Goal: Information Seeking & Learning: Learn about a topic

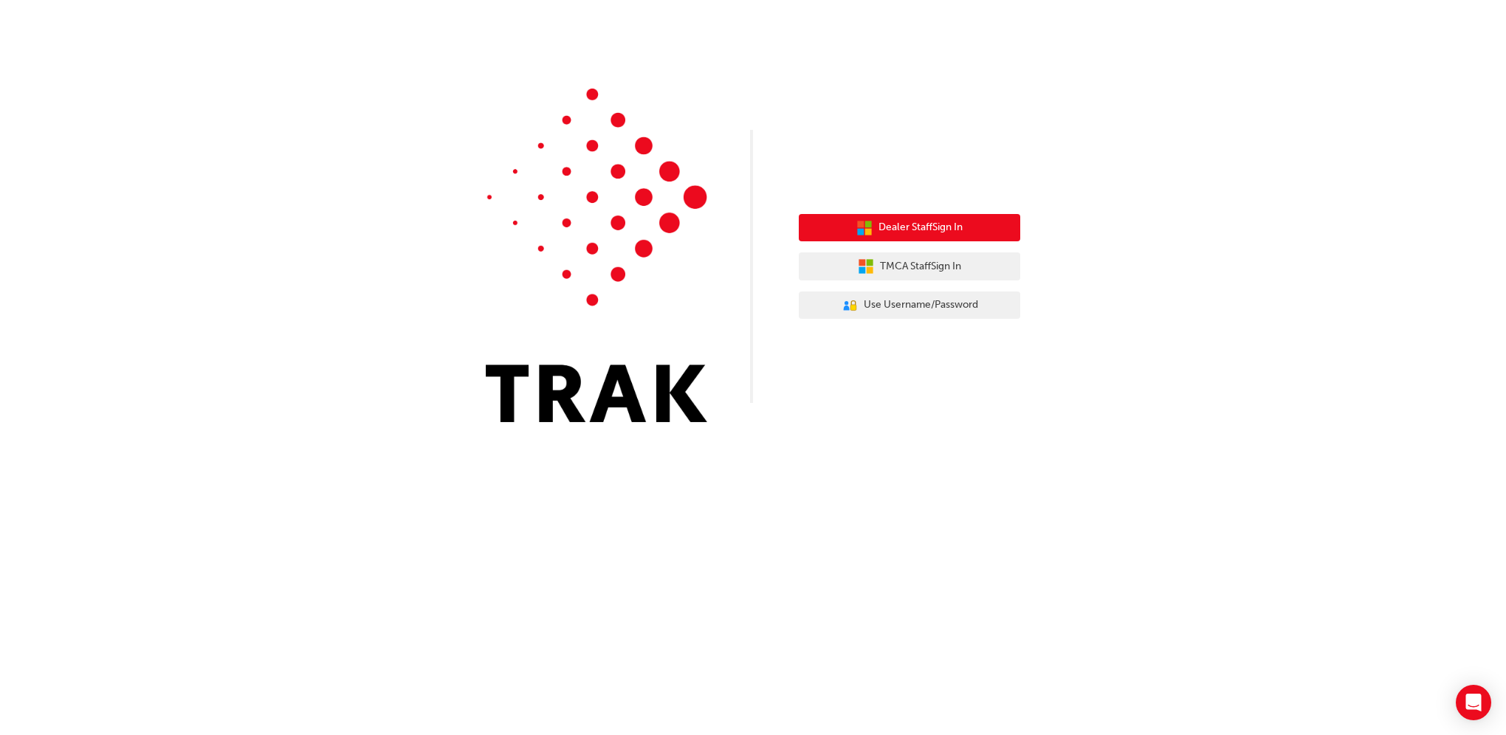
click at [899, 227] on span "Dealer Staff Sign In" at bounding box center [921, 227] width 84 height 17
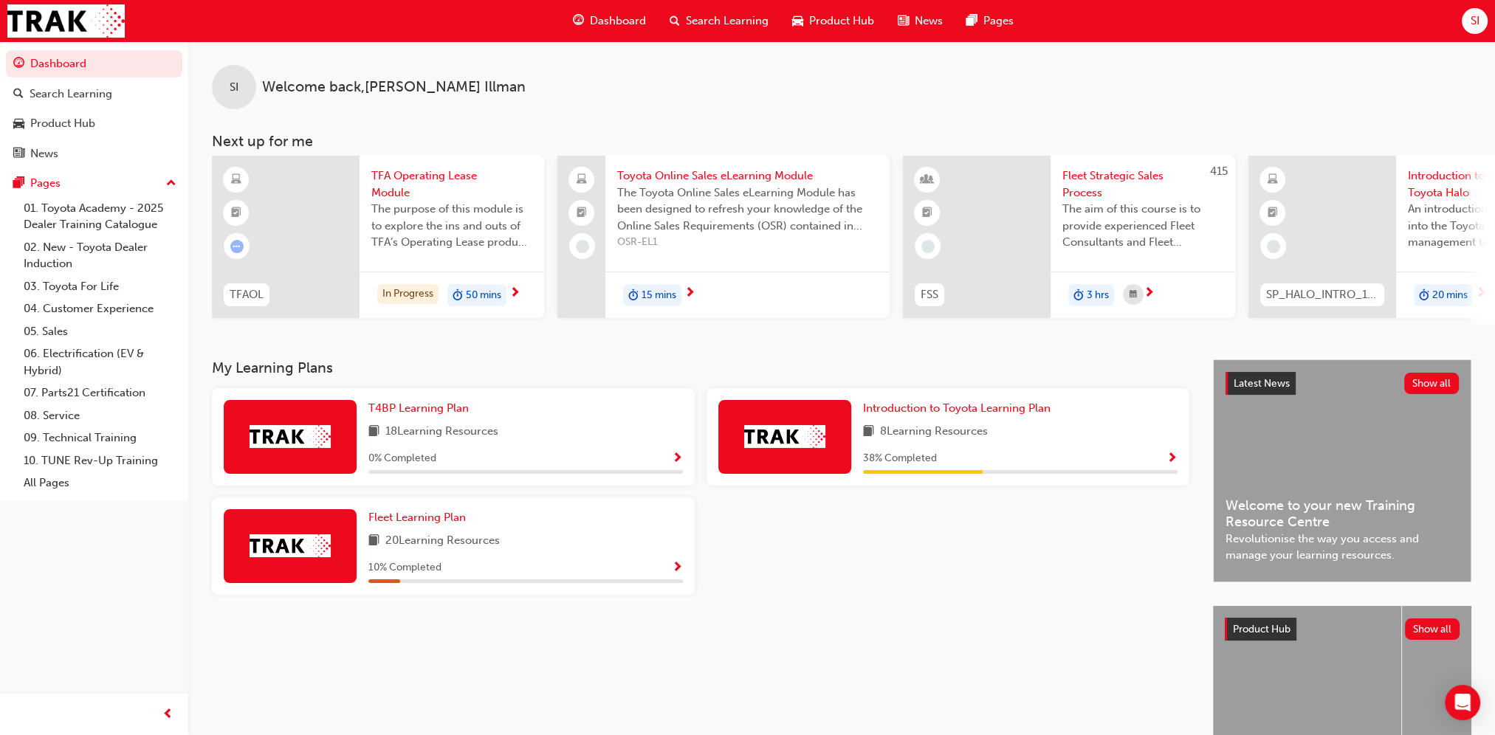
click at [292, 431] on img at bounding box center [290, 436] width 81 height 23
click at [437, 415] on span "T4BP Learning Plan" at bounding box center [418, 408] width 100 height 13
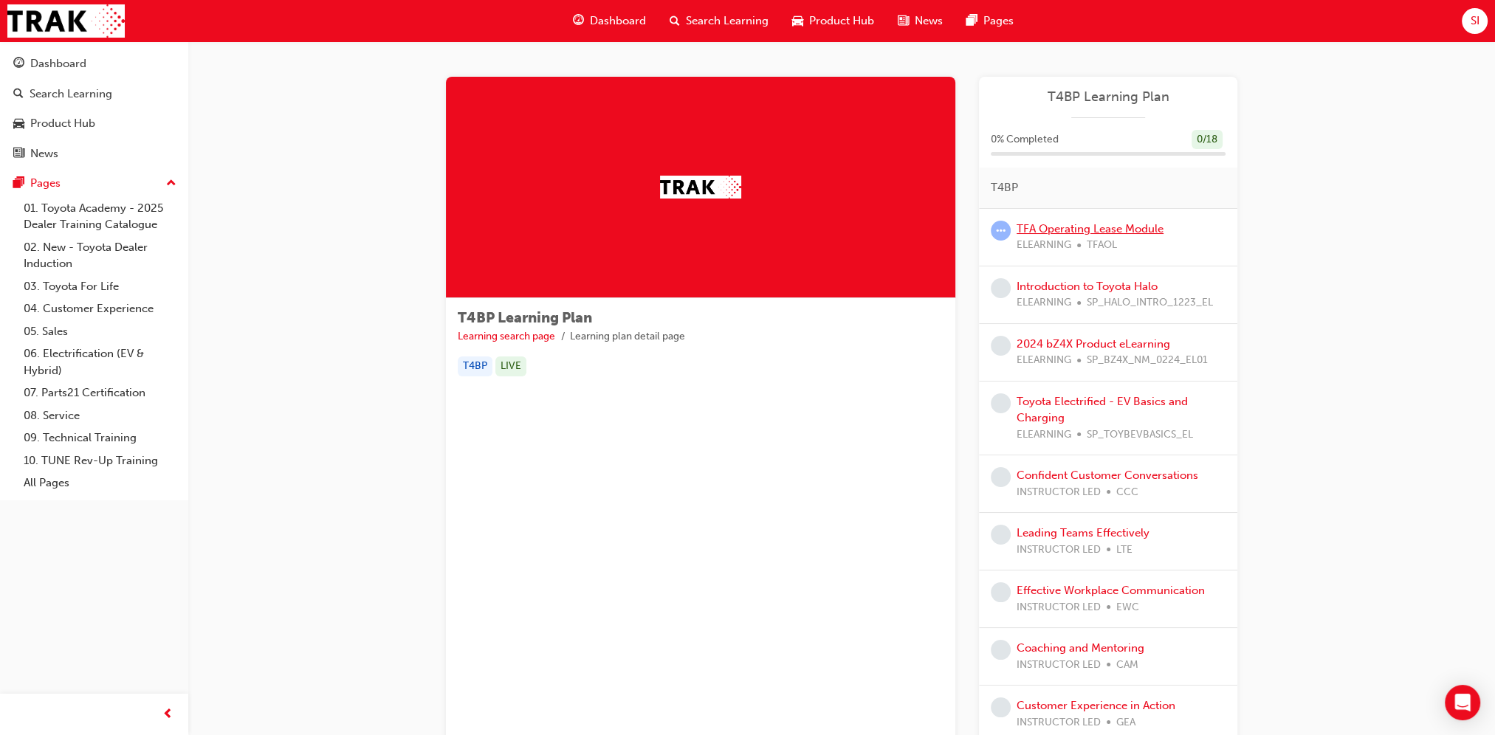
click at [1073, 230] on link "TFA Operating Lease Module" at bounding box center [1090, 228] width 147 height 13
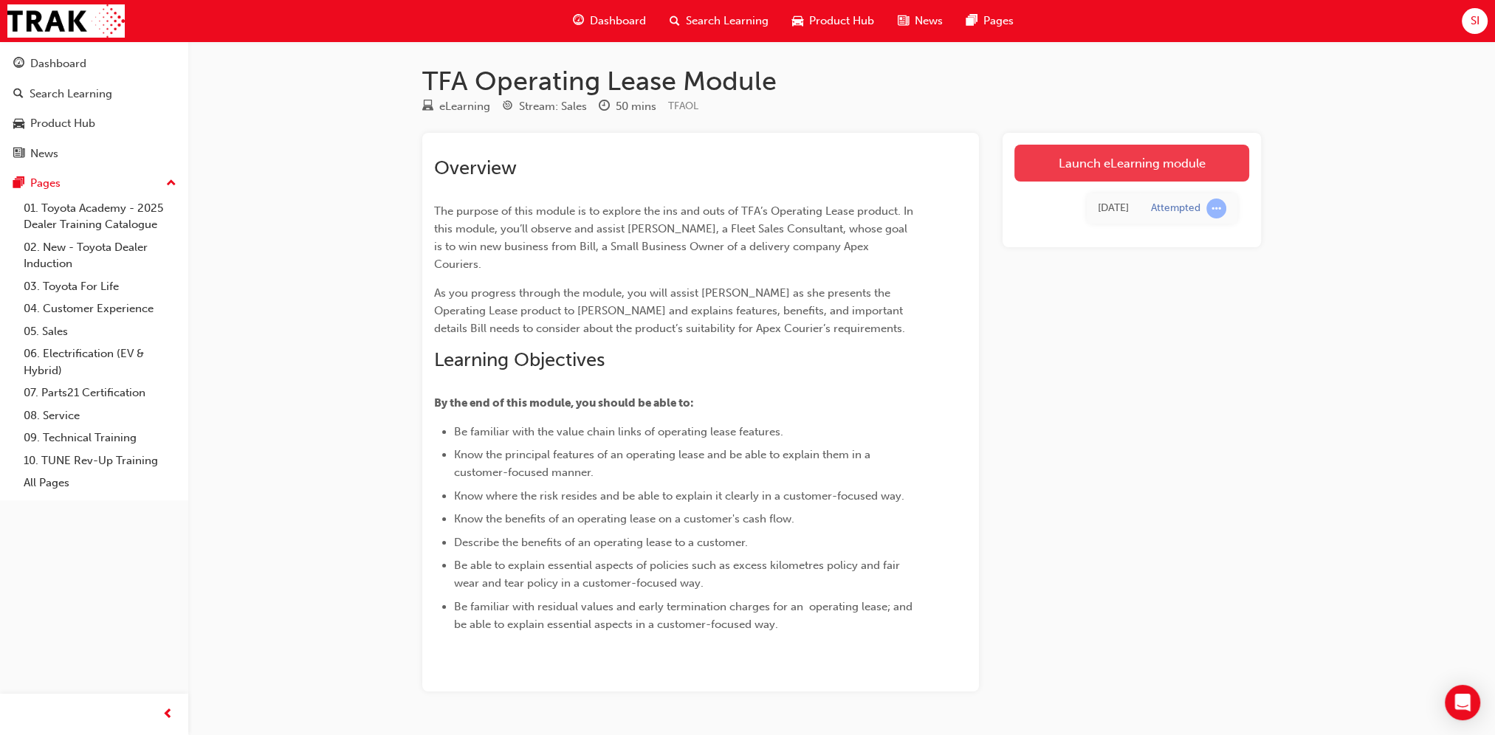
click at [1111, 162] on link "Launch eLearning module" at bounding box center [1132, 163] width 235 height 37
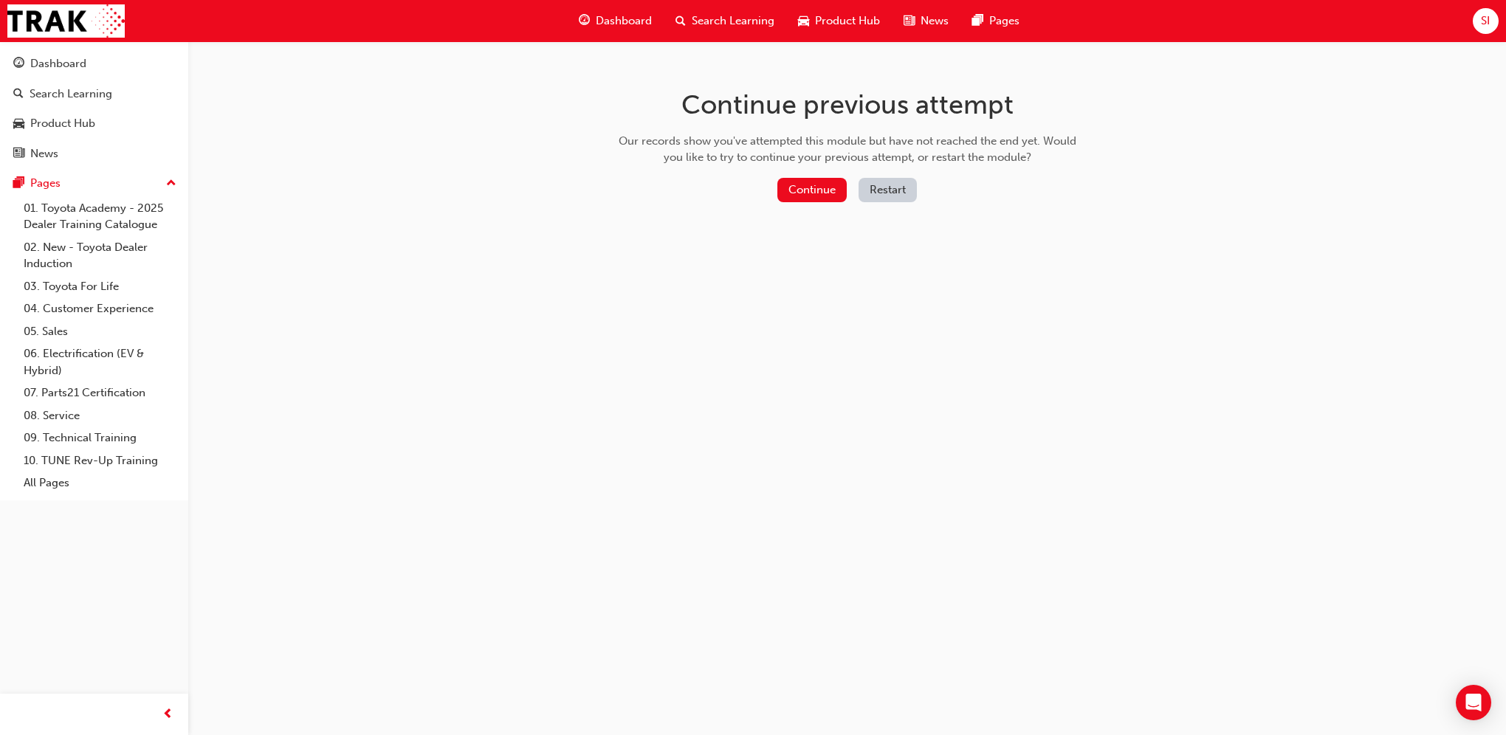
click at [899, 187] on button "Restart" at bounding box center [888, 190] width 58 height 24
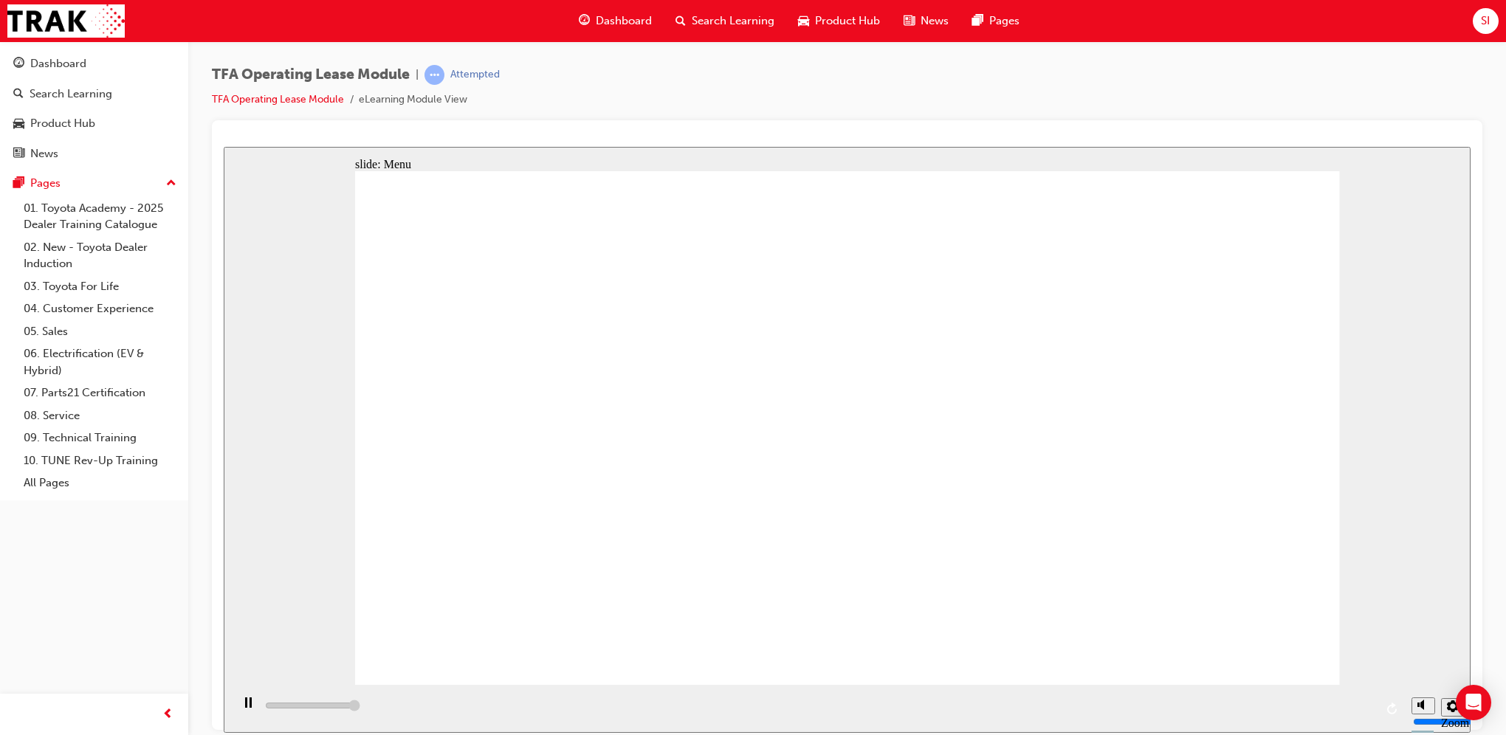
type input "3000"
click at [47, 124] on div "Product Hub" at bounding box center [62, 123] width 65 height 17
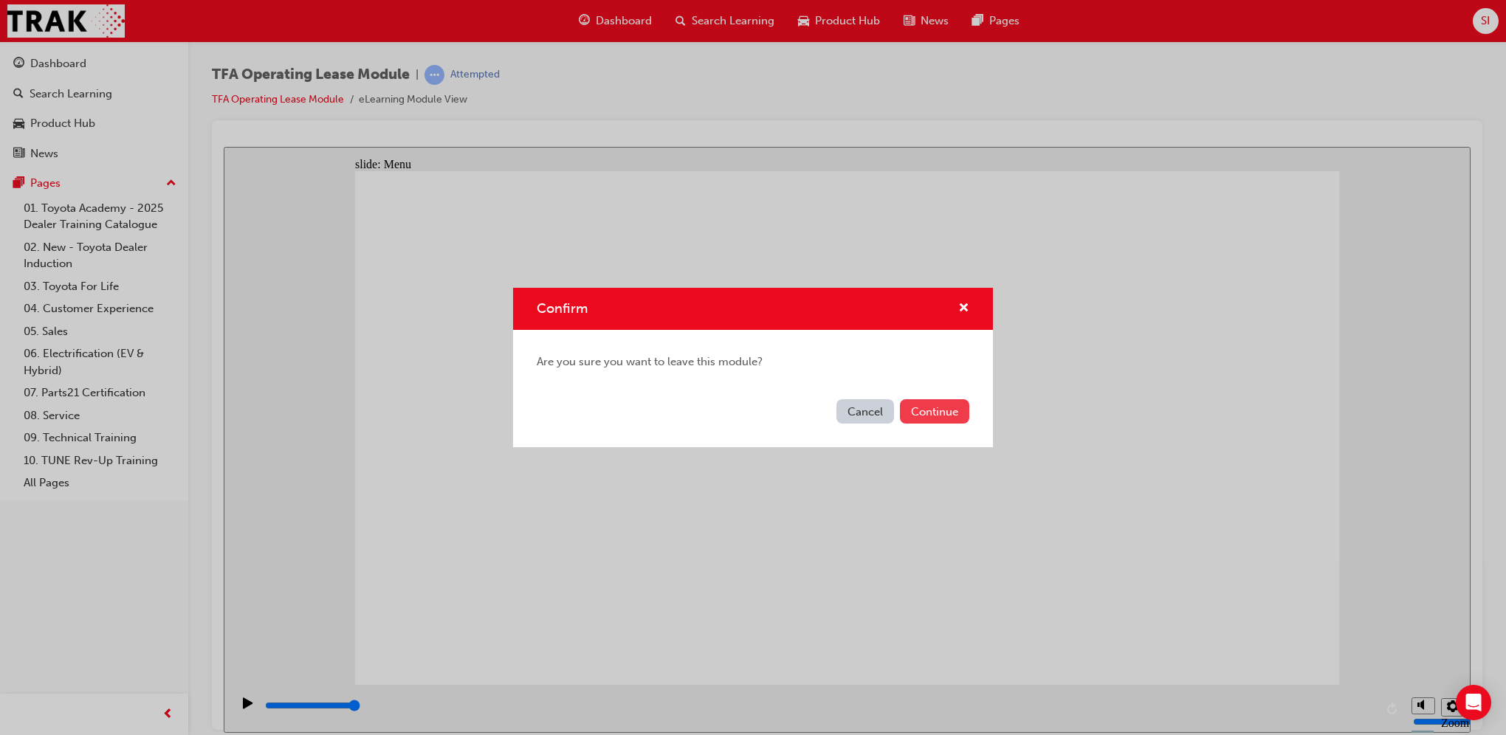
click at [950, 416] on button "Continue" at bounding box center [934, 411] width 69 height 24
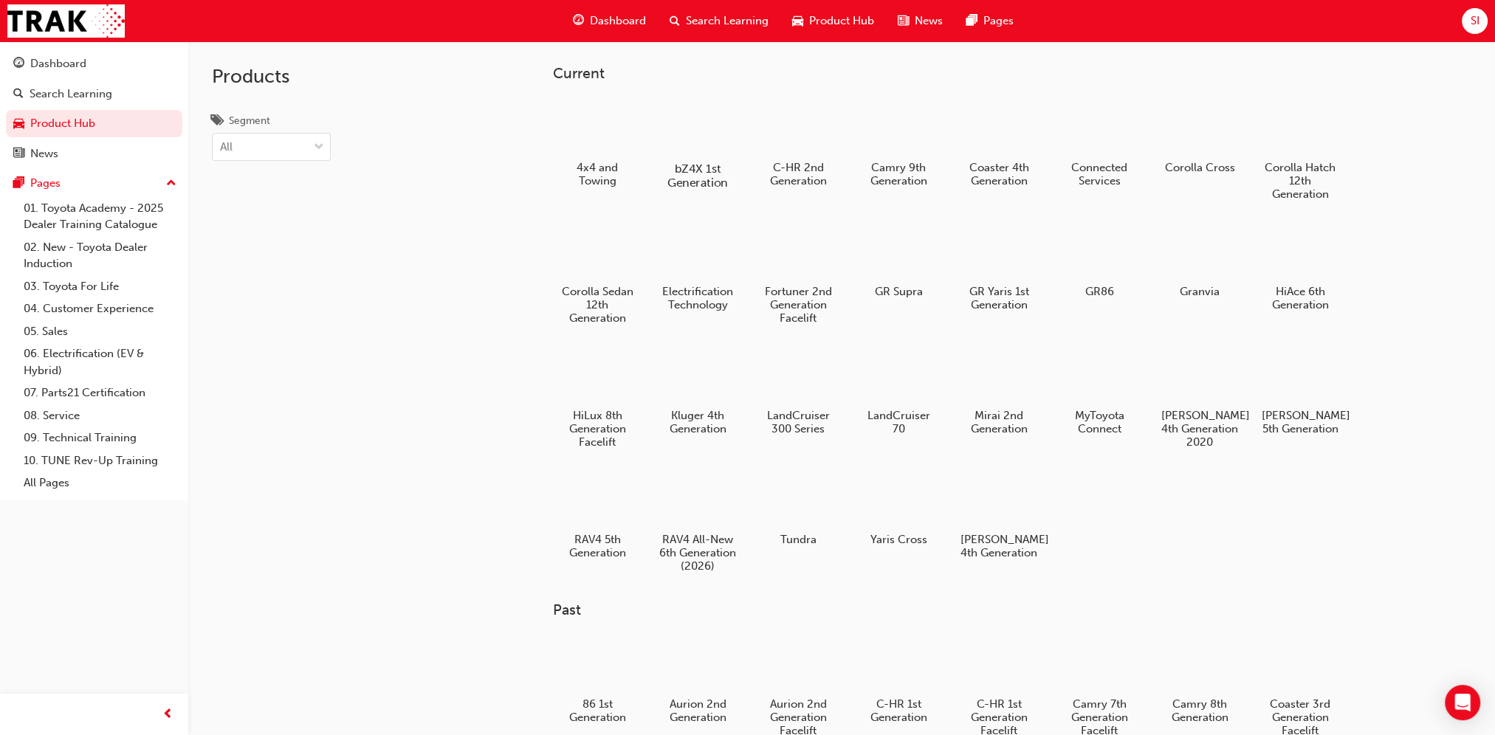
click at [699, 148] on div at bounding box center [697, 126] width 82 height 58
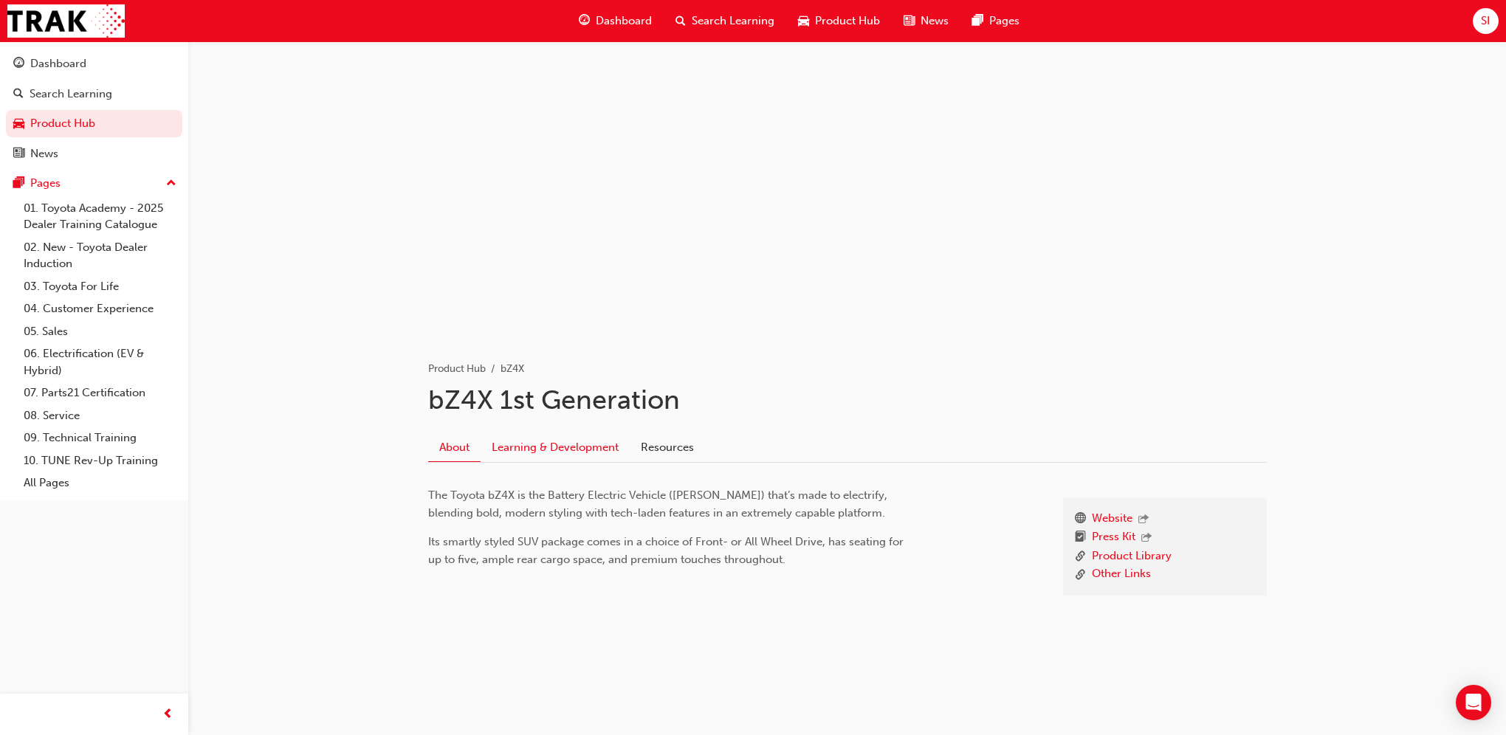
click at [535, 450] on link "Learning & Development" at bounding box center [555, 447] width 149 height 28
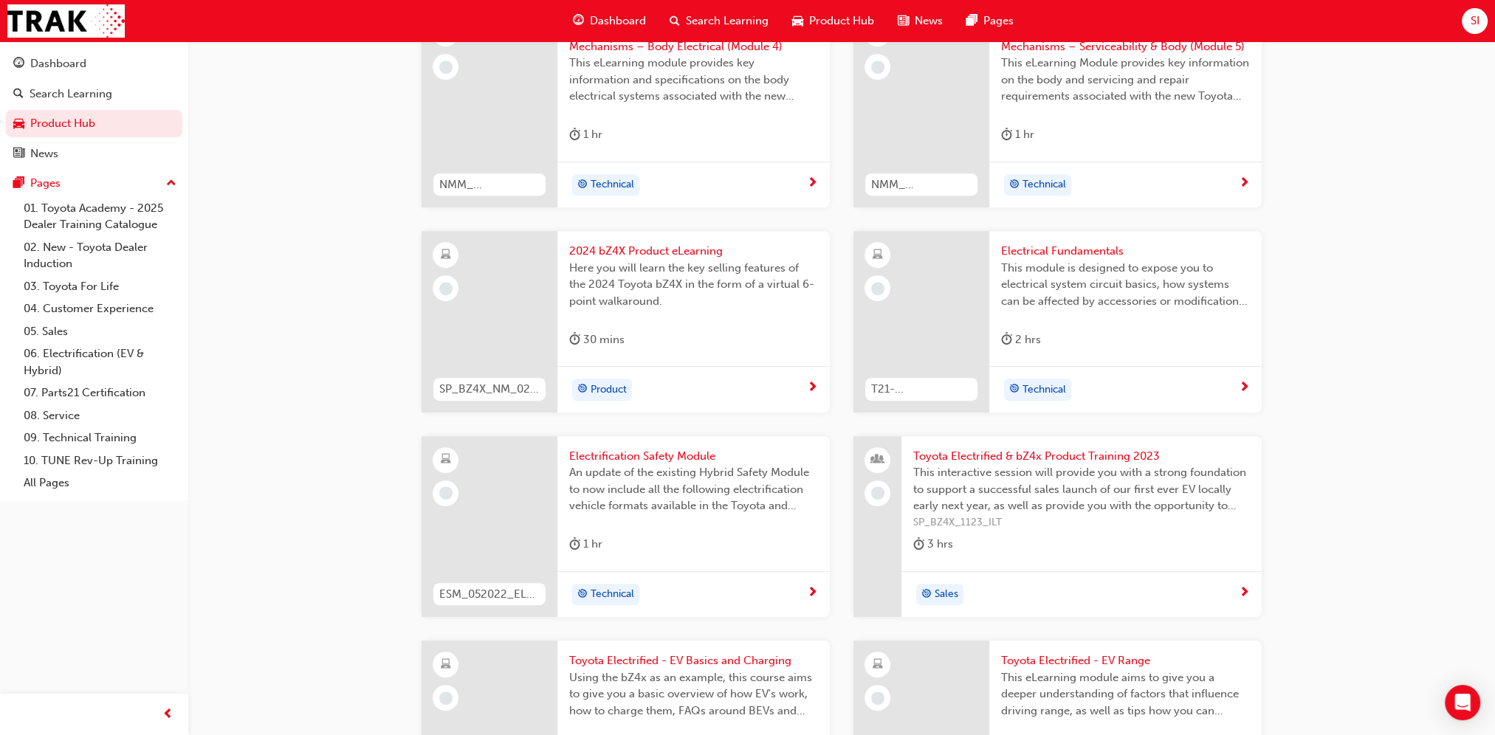
scroll to position [960, 0]
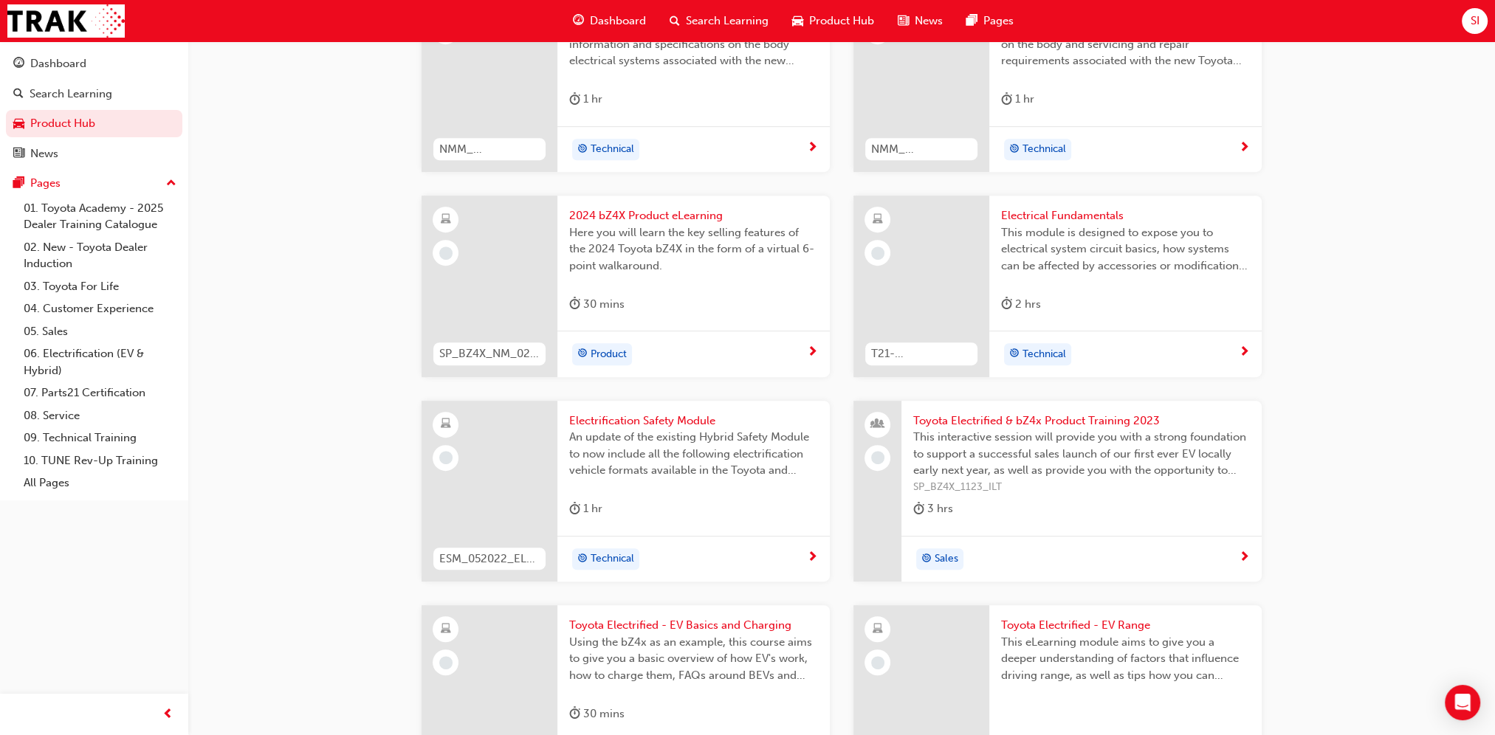
click at [1014, 413] on span "Toyota Electrified & bZ4x Product Training 2023" at bounding box center [1081, 421] width 337 height 17
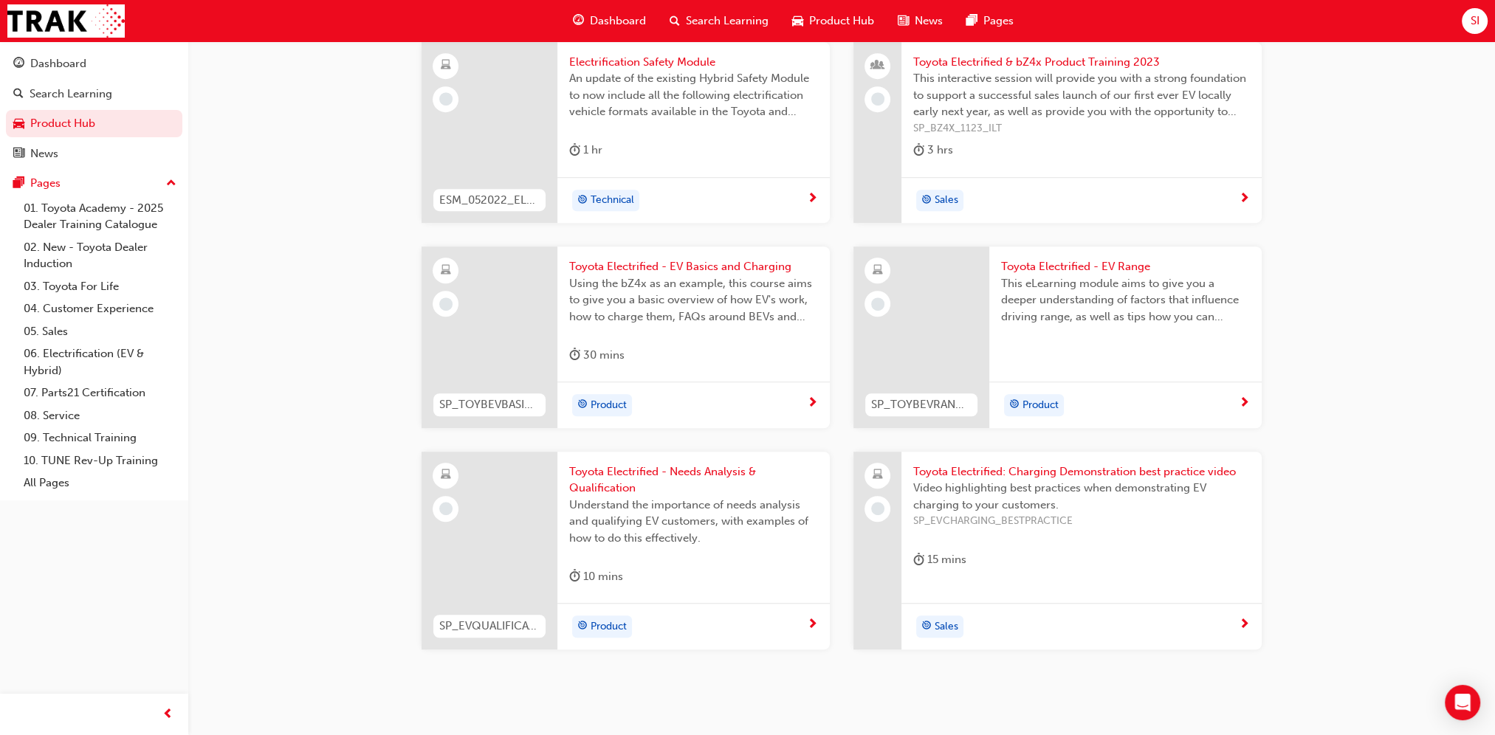
scroll to position [1325, 0]
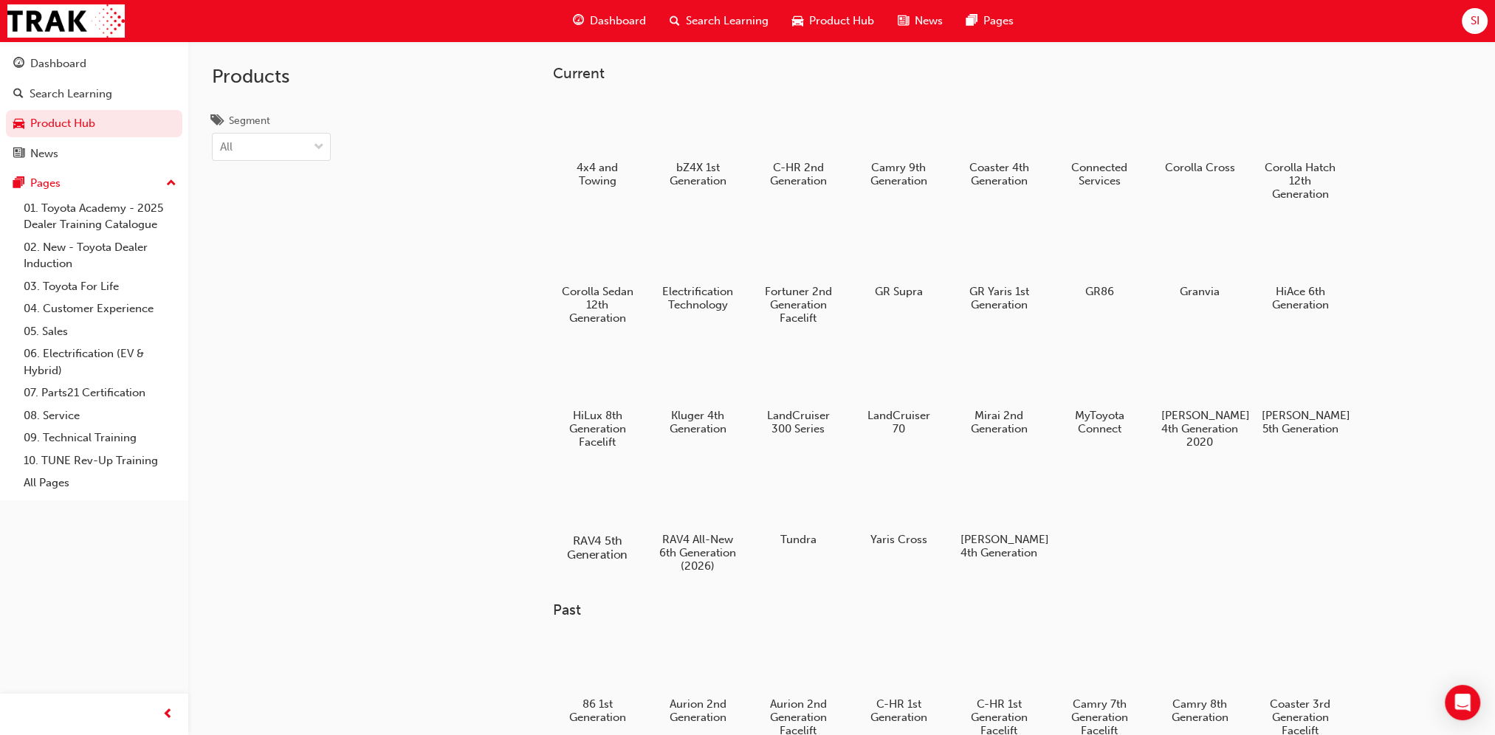
click at [588, 540] on h5 "RAV4 5th Generation" at bounding box center [597, 548] width 82 height 28
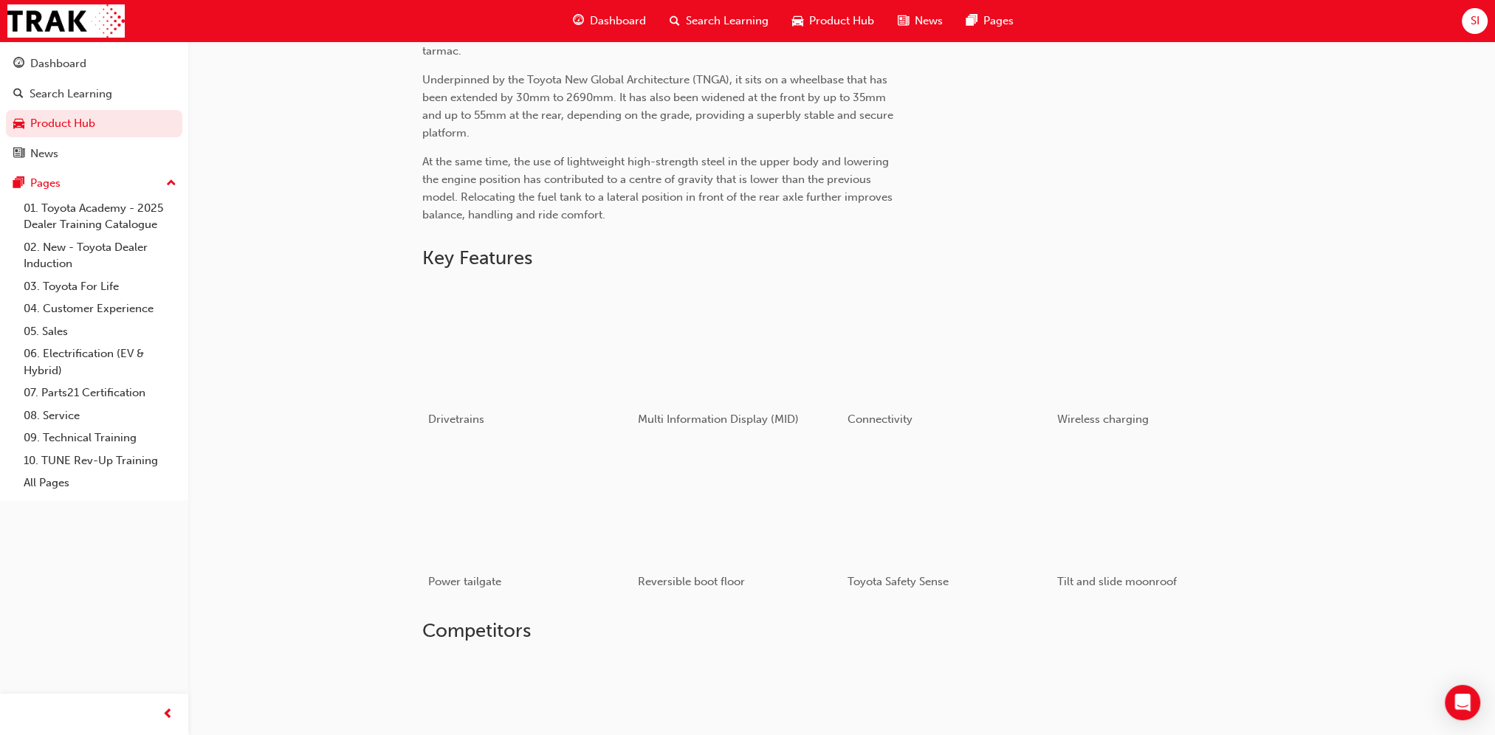
scroll to position [627, 0]
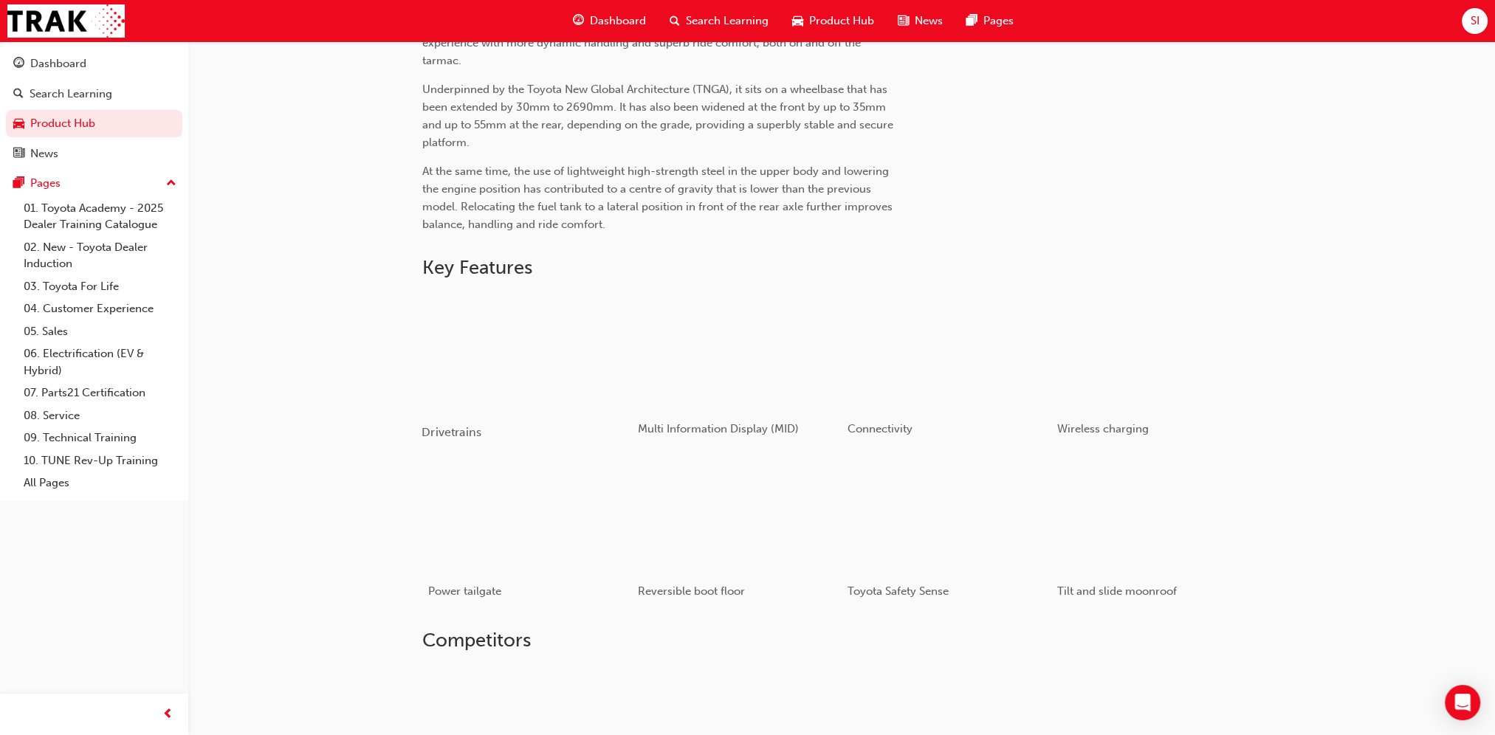
click at [526, 346] on div "button" at bounding box center [527, 351] width 210 height 118
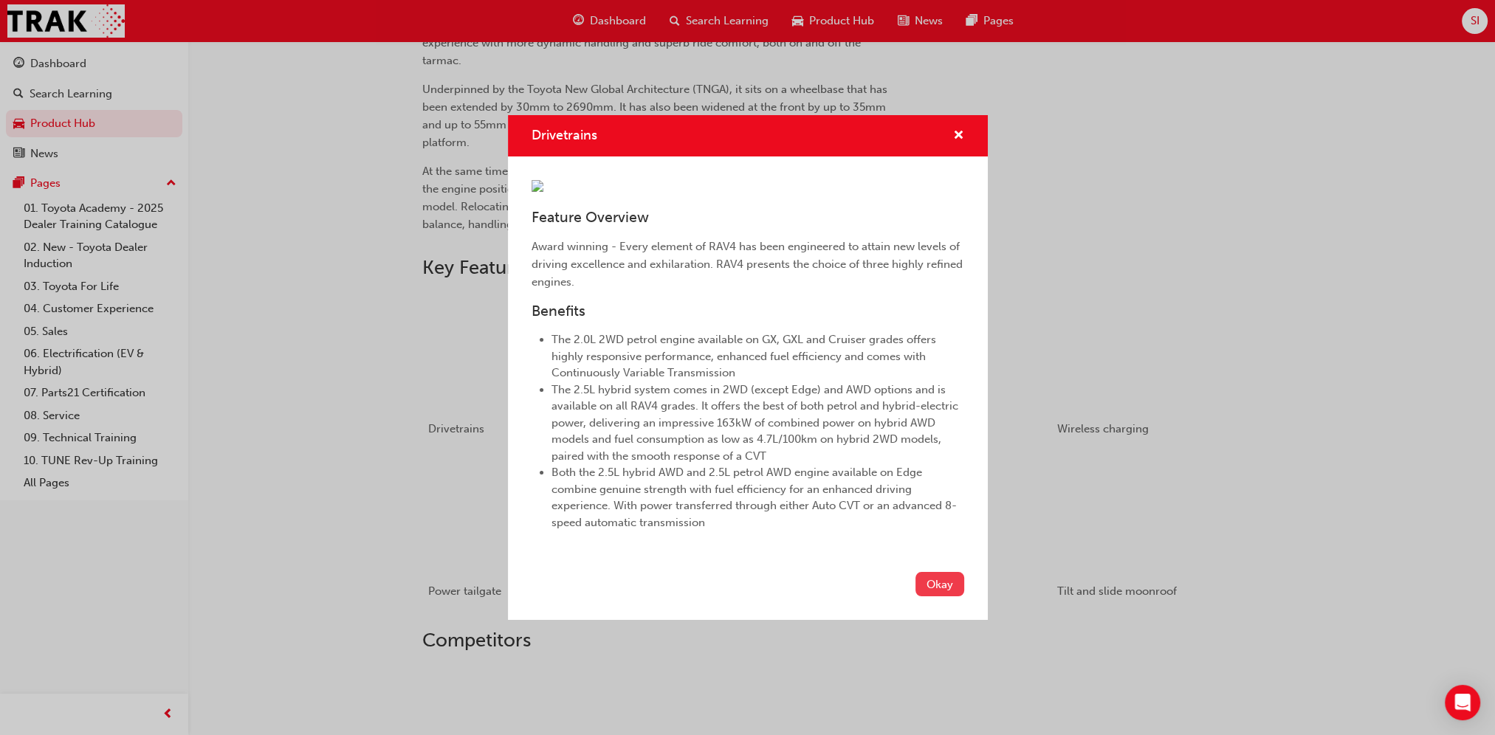
click at [930, 597] on button "Okay" at bounding box center [940, 584] width 49 height 24
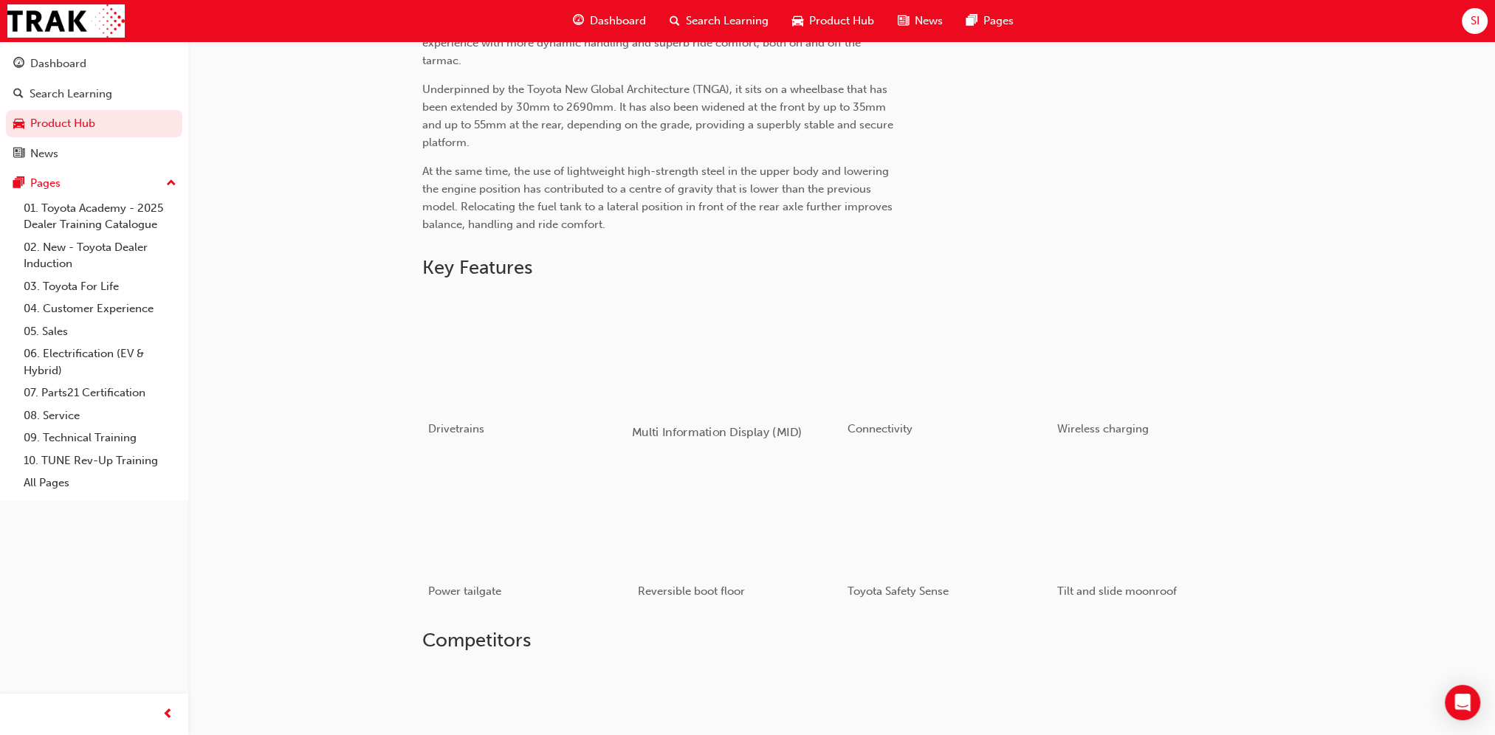
click at [750, 348] on div "button" at bounding box center [736, 351] width 210 height 118
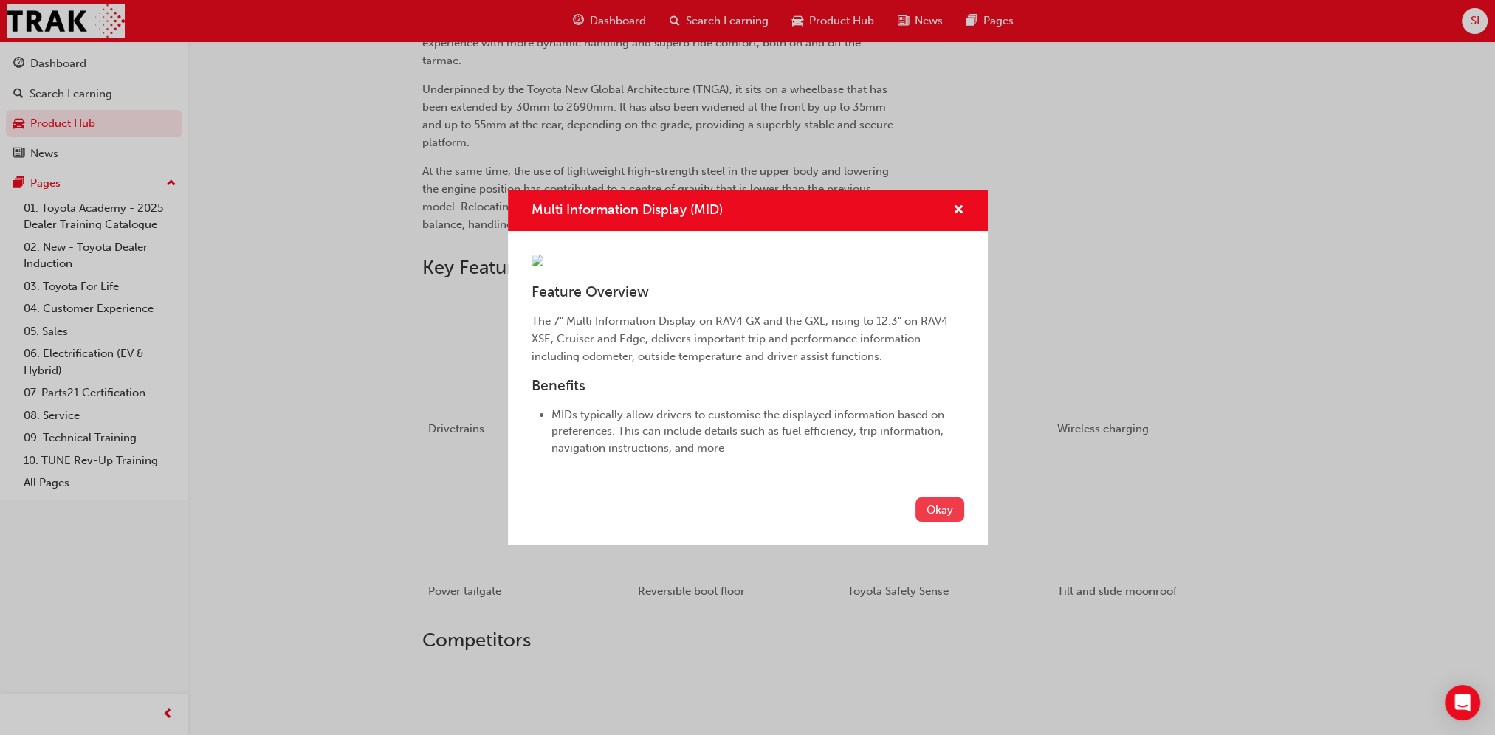
click at [942, 522] on button "Okay" at bounding box center [940, 510] width 49 height 24
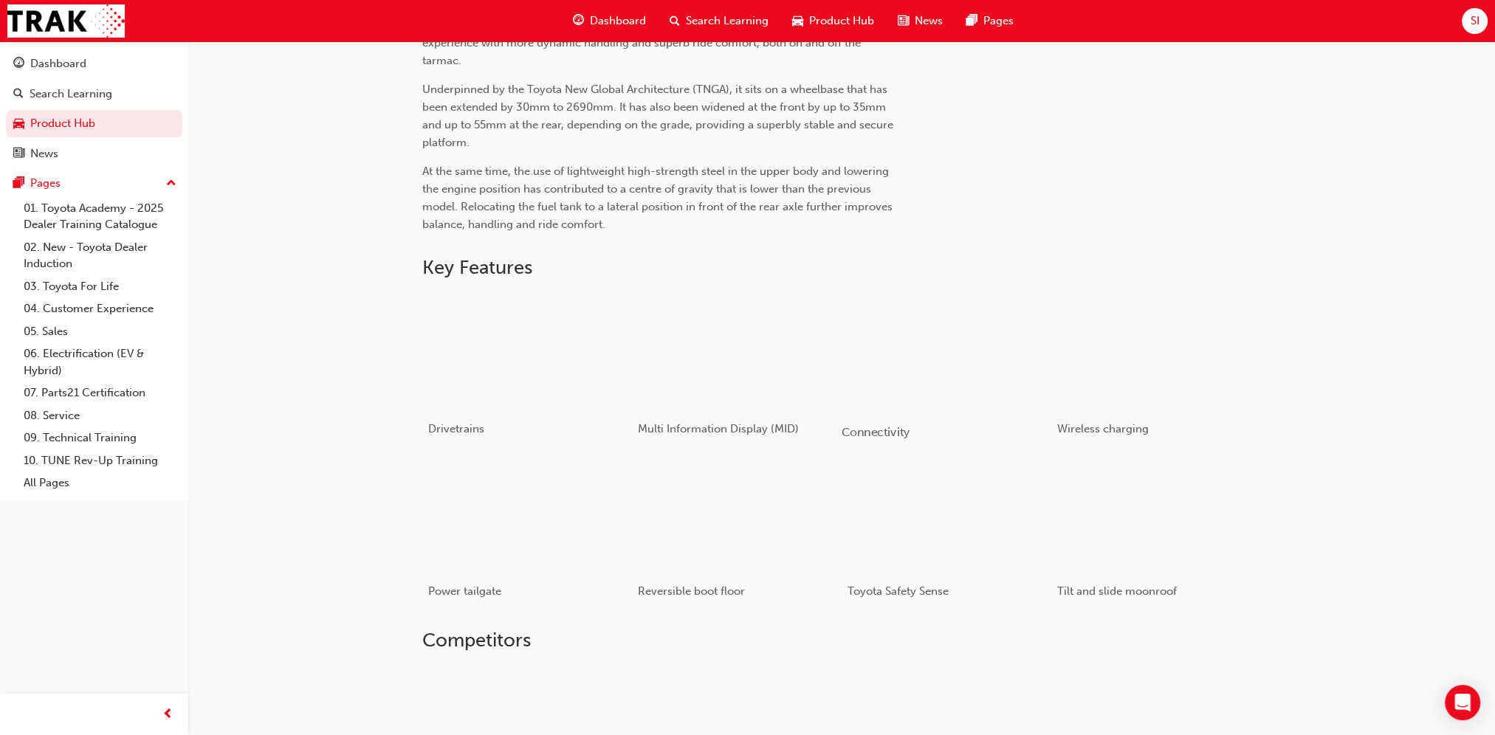
click at [968, 375] on div "button" at bounding box center [946, 351] width 210 height 118
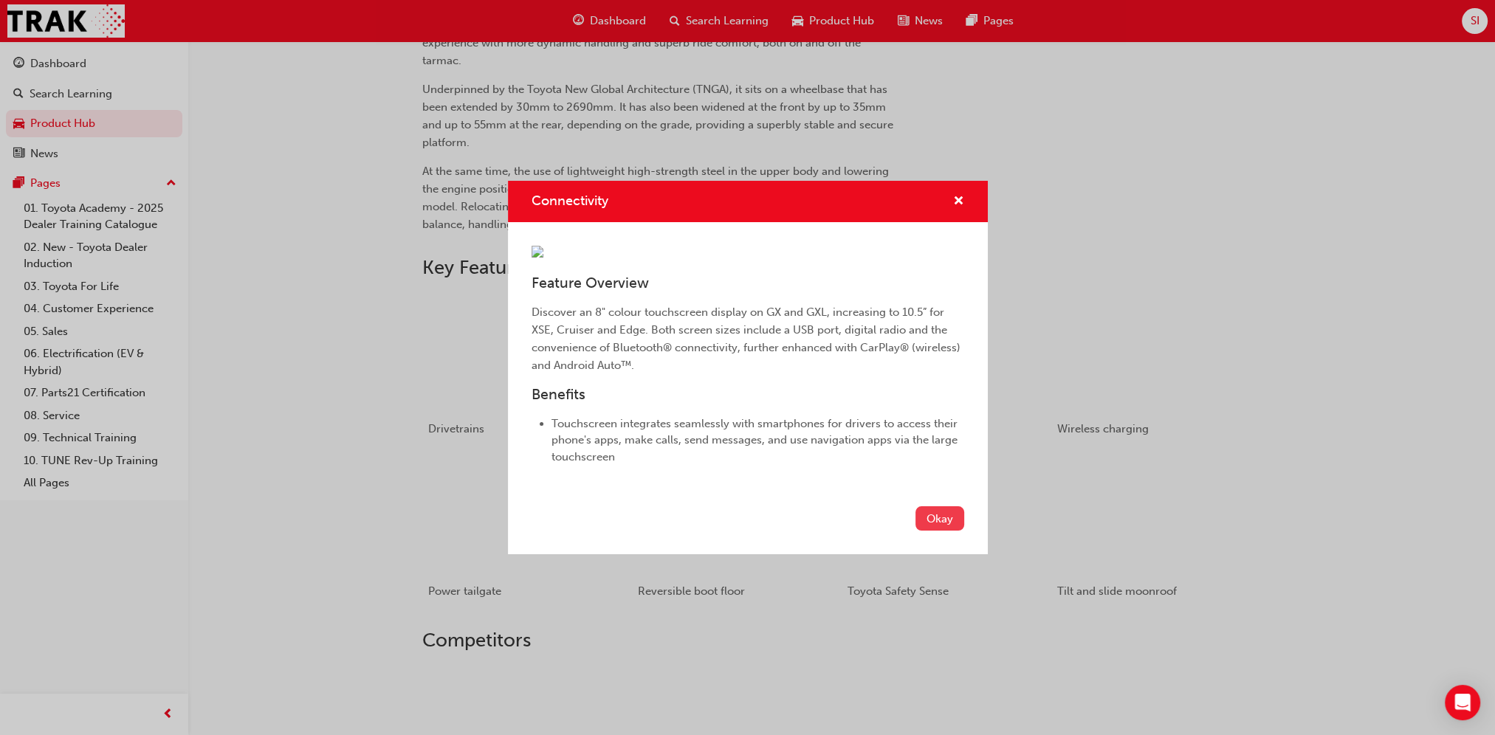
click at [928, 531] on button "Okay" at bounding box center [940, 519] width 49 height 24
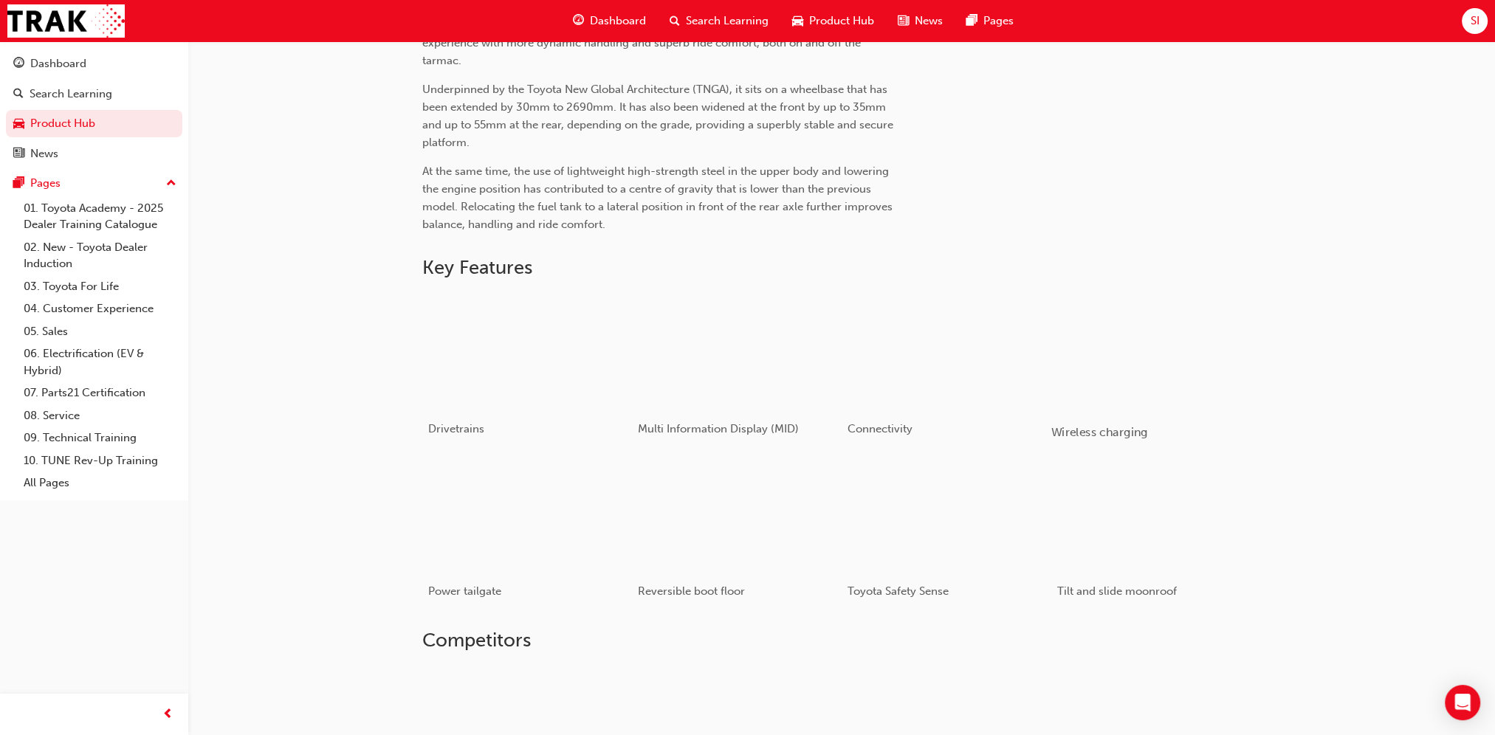
click at [1122, 368] on div "button" at bounding box center [1156, 351] width 210 height 118
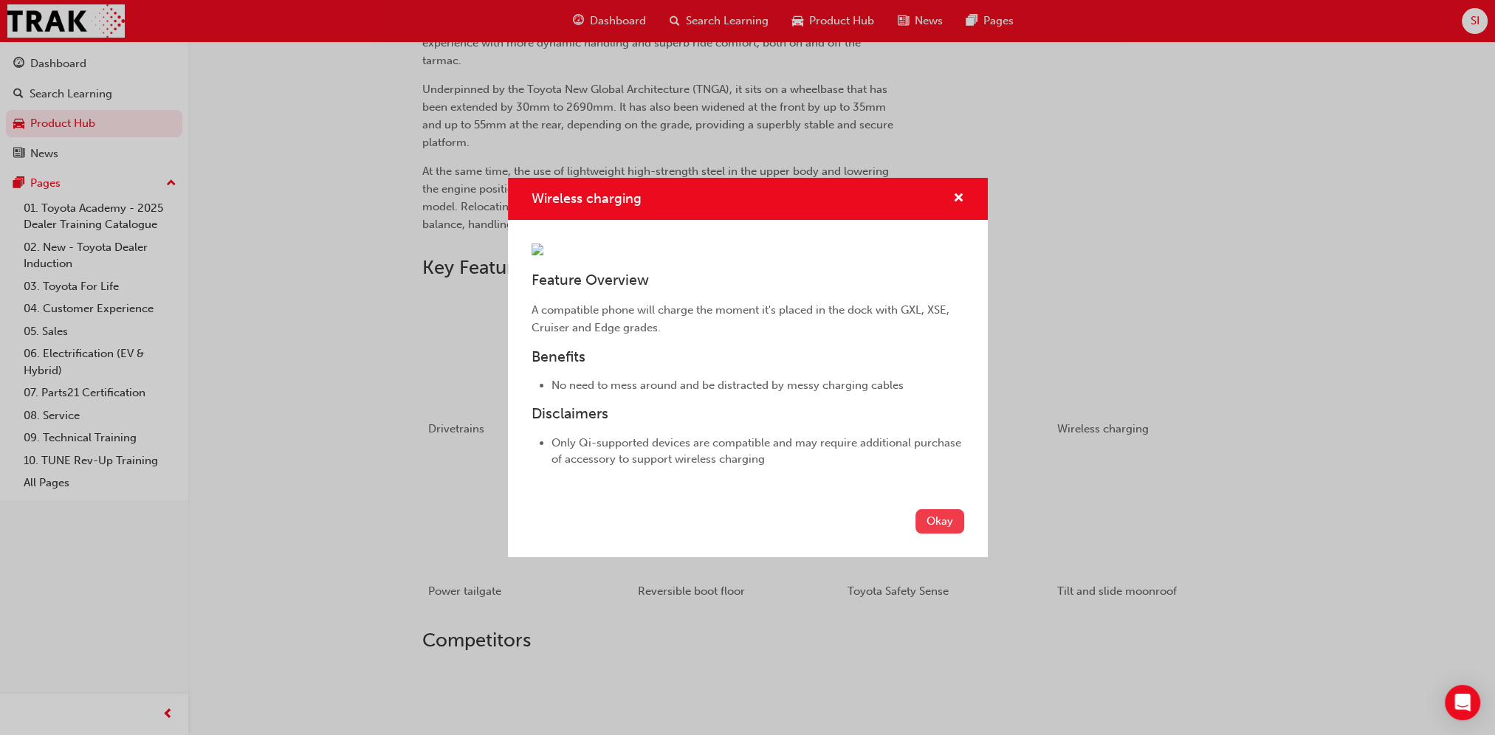
click at [933, 534] on button "Okay" at bounding box center [940, 521] width 49 height 24
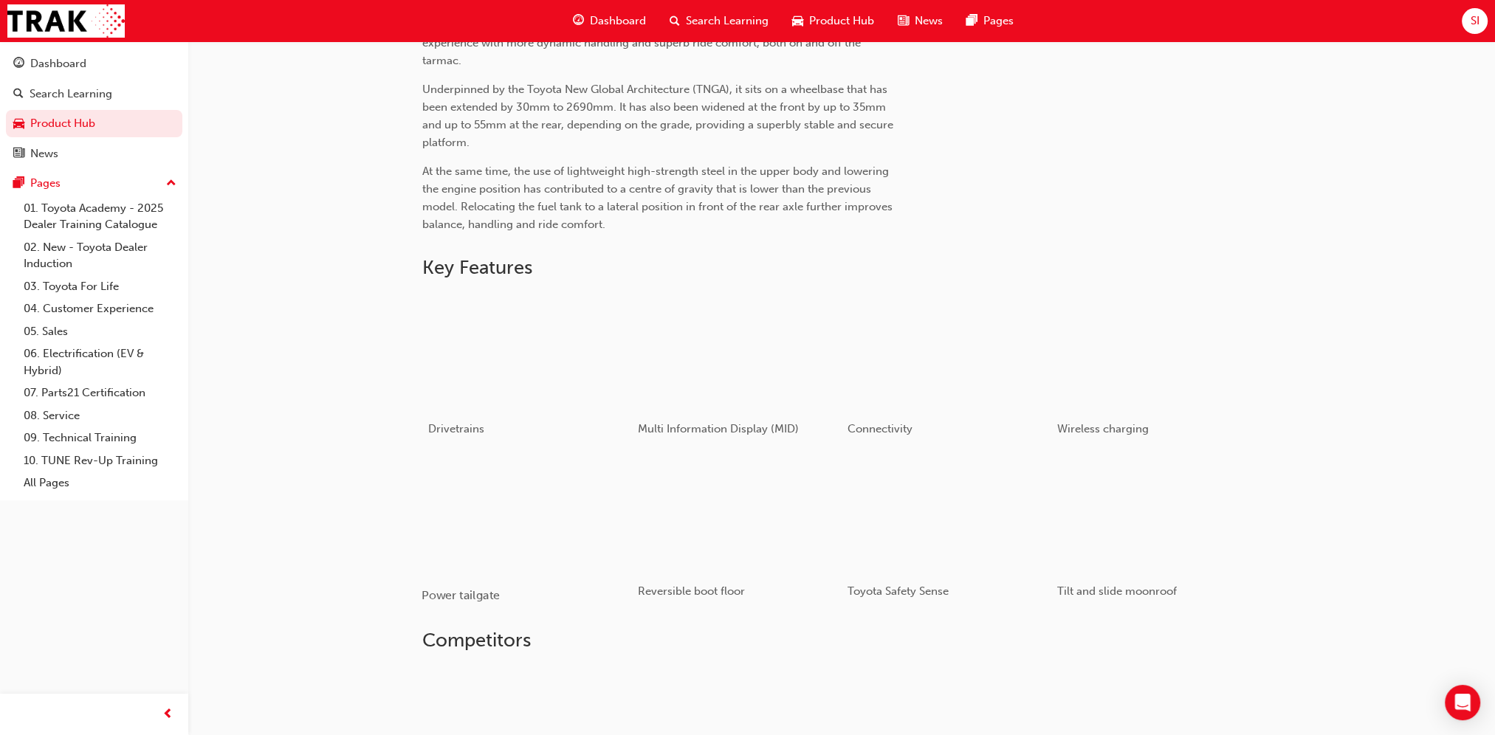
click at [521, 529] on div "button" at bounding box center [527, 515] width 210 height 118
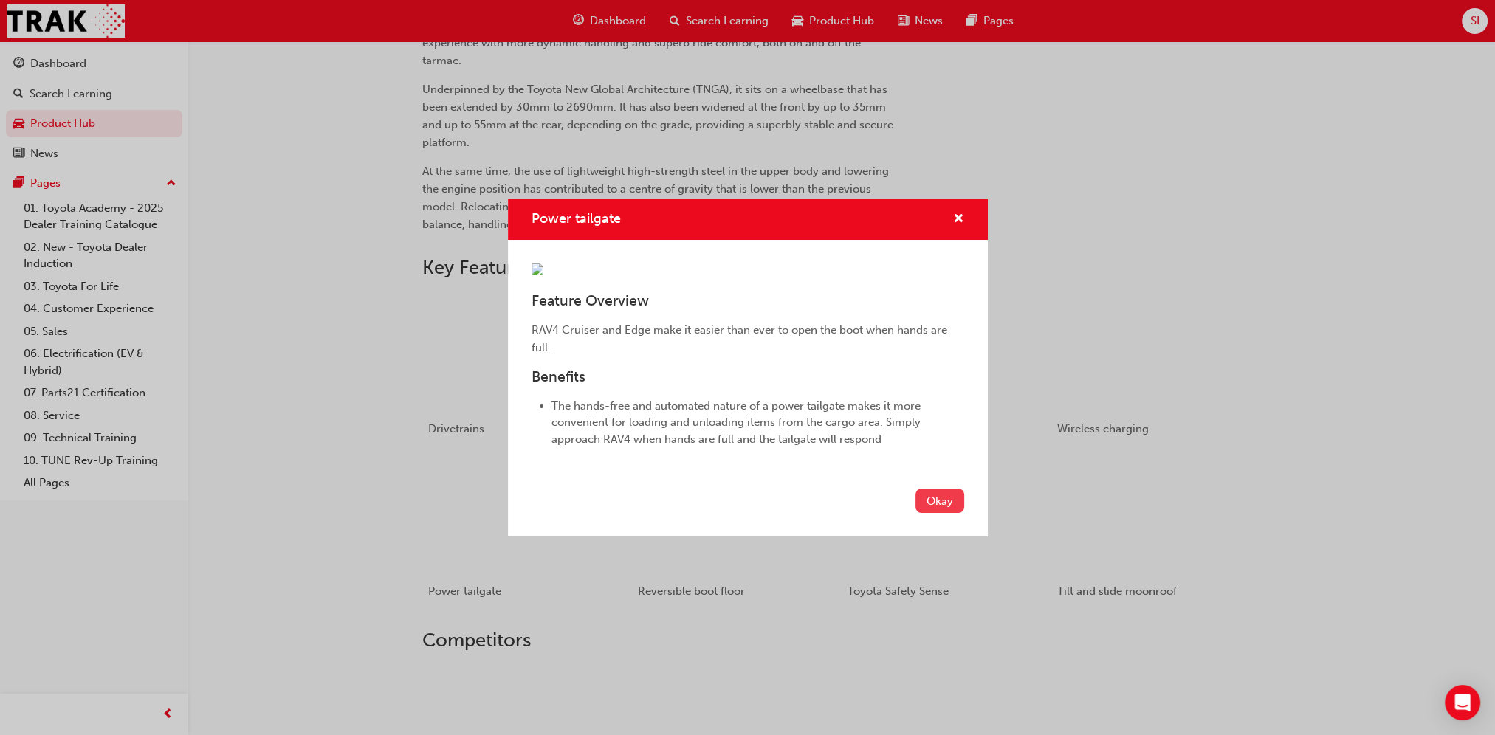
click at [941, 513] on button "Okay" at bounding box center [940, 501] width 49 height 24
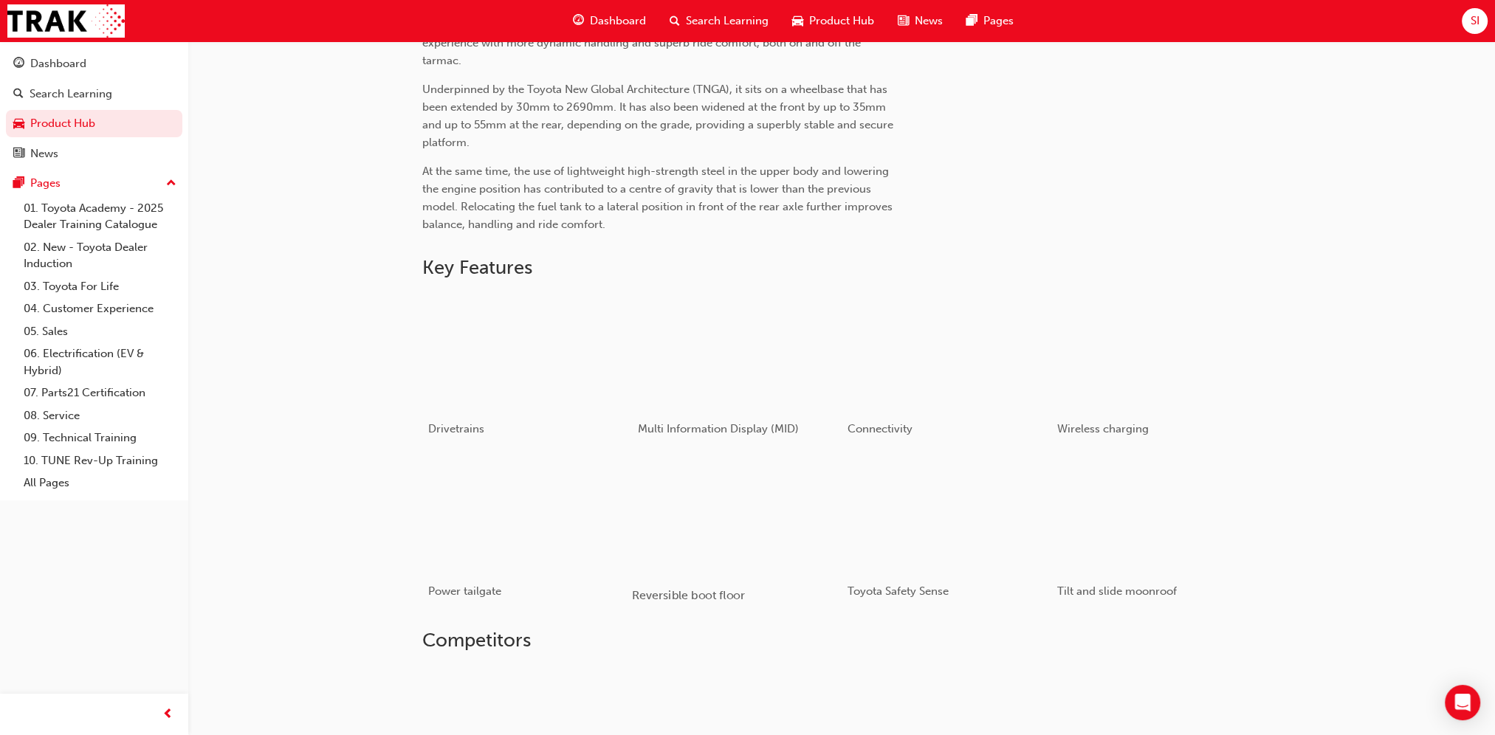
click at [755, 521] on div "button" at bounding box center [736, 515] width 210 height 118
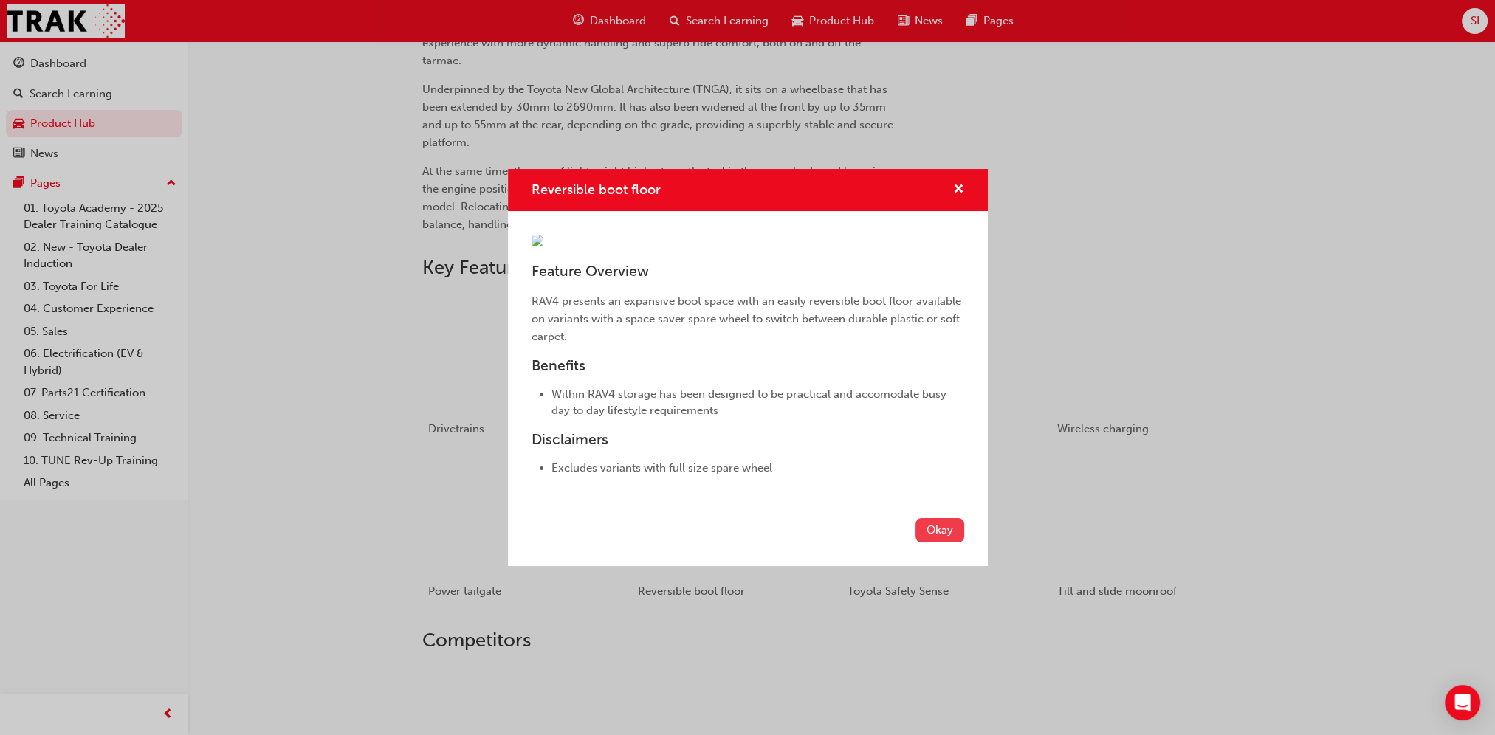
click at [929, 543] on button "Okay" at bounding box center [940, 530] width 49 height 24
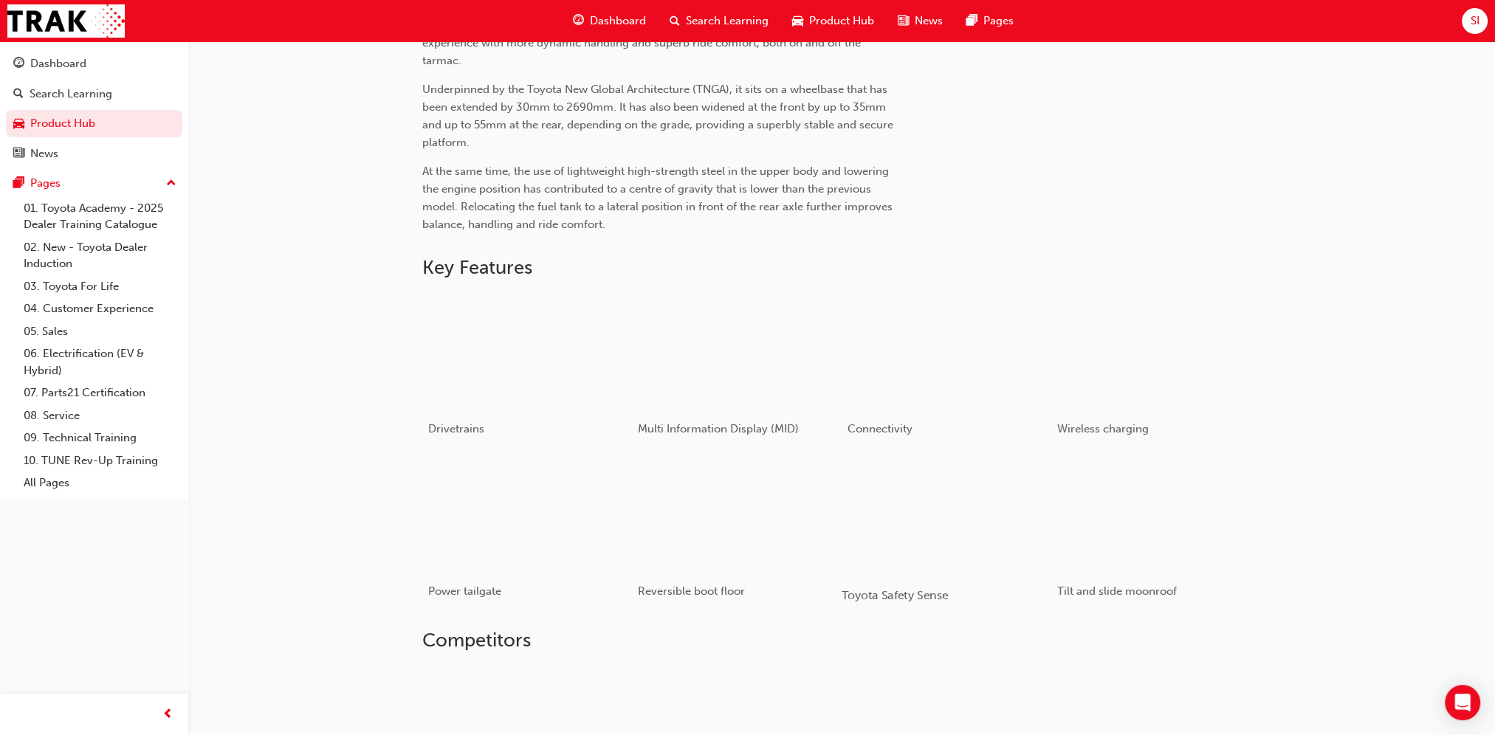
click at [975, 532] on div "button" at bounding box center [946, 515] width 210 height 118
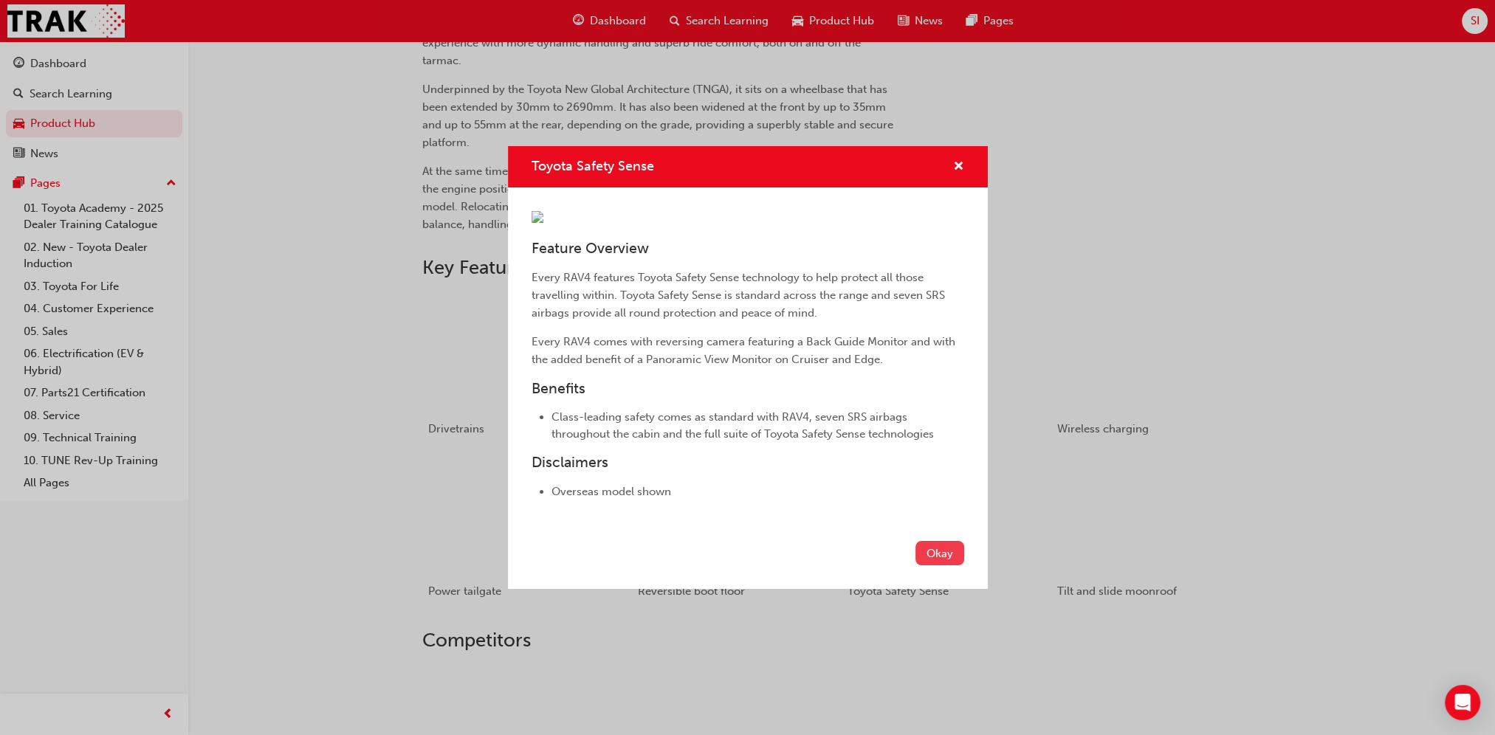
click at [944, 566] on button "Okay" at bounding box center [940, 553] width 49 height 24
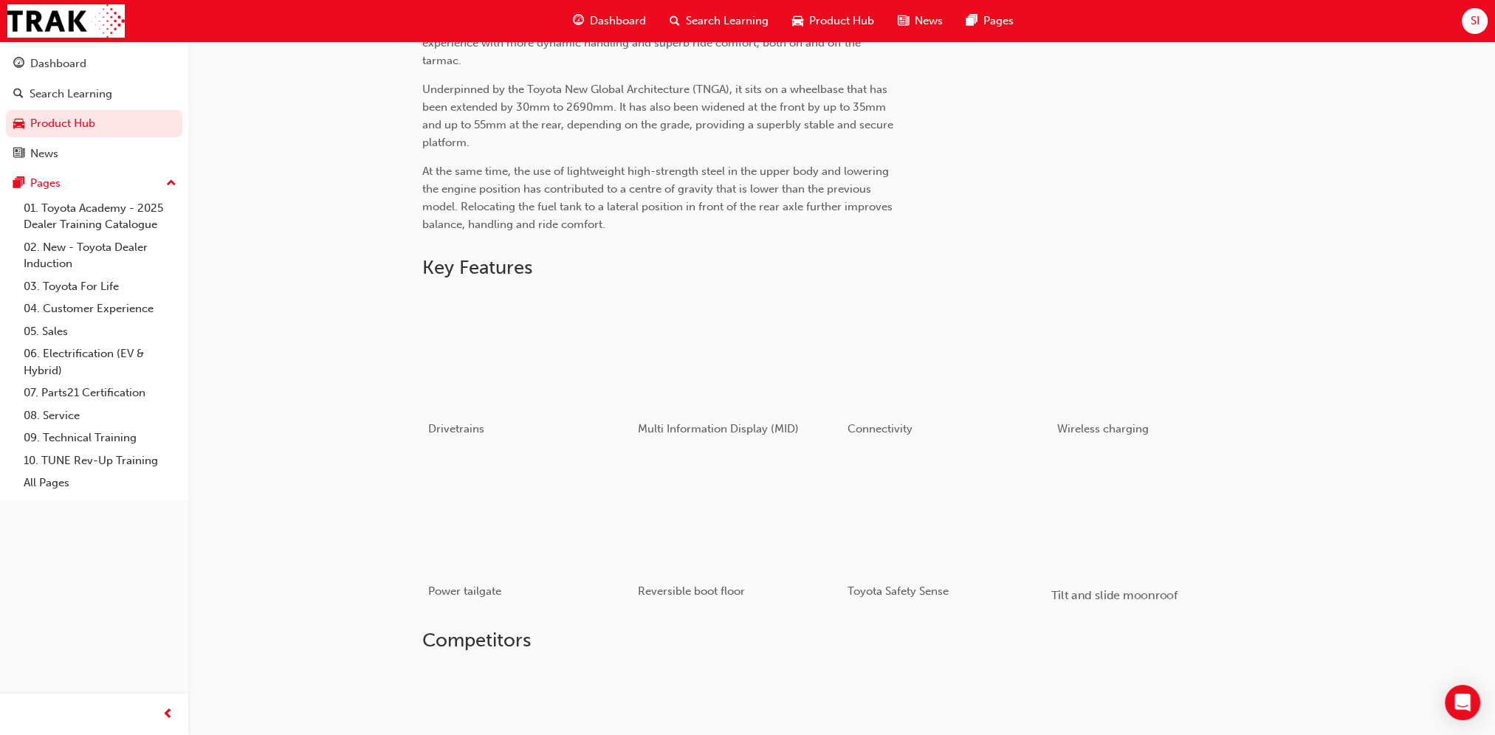
click at [1168, 514] on div "button" at bounding box center [1156, 515] width 210 height 118
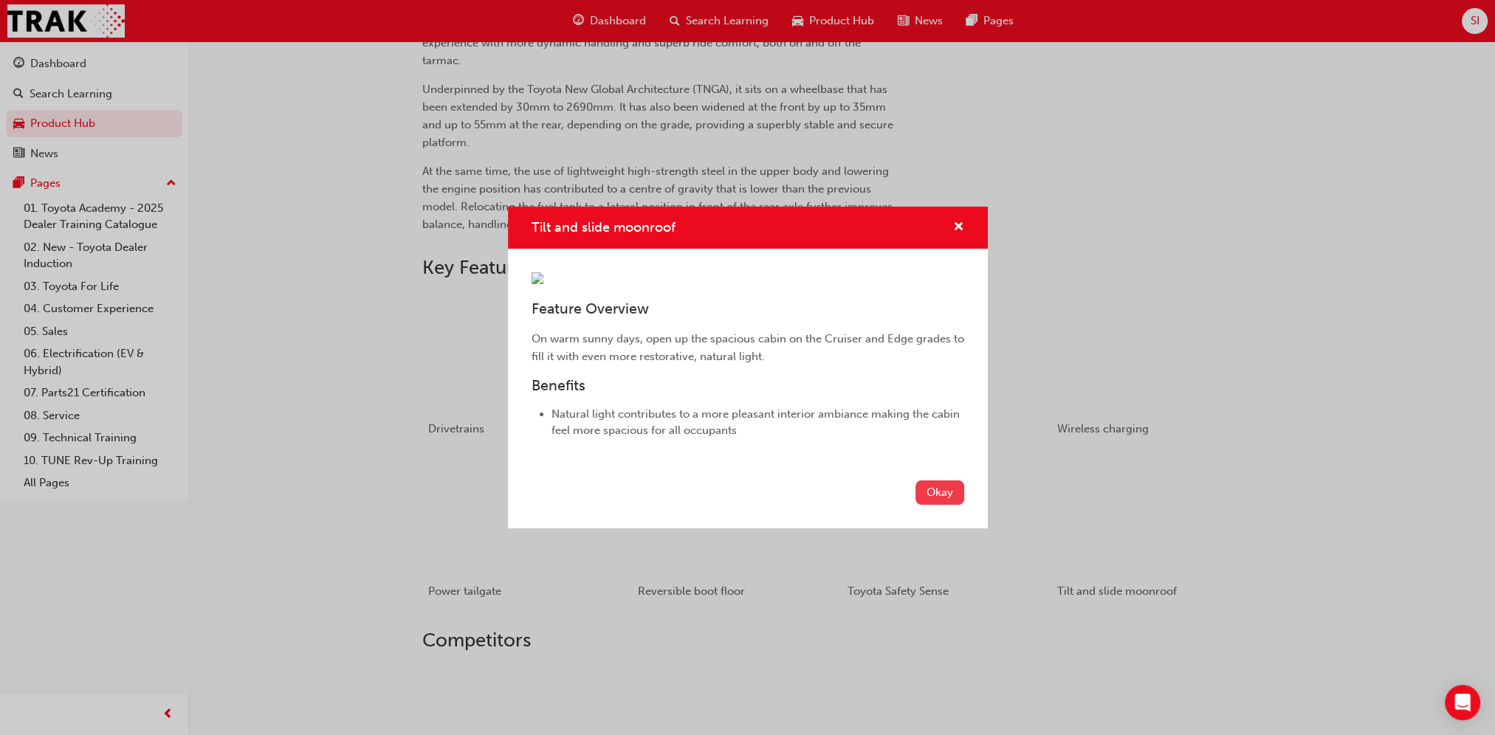
click at [943, 505] on button "Okay" at bounding box center [940, 493] width 49 height 24
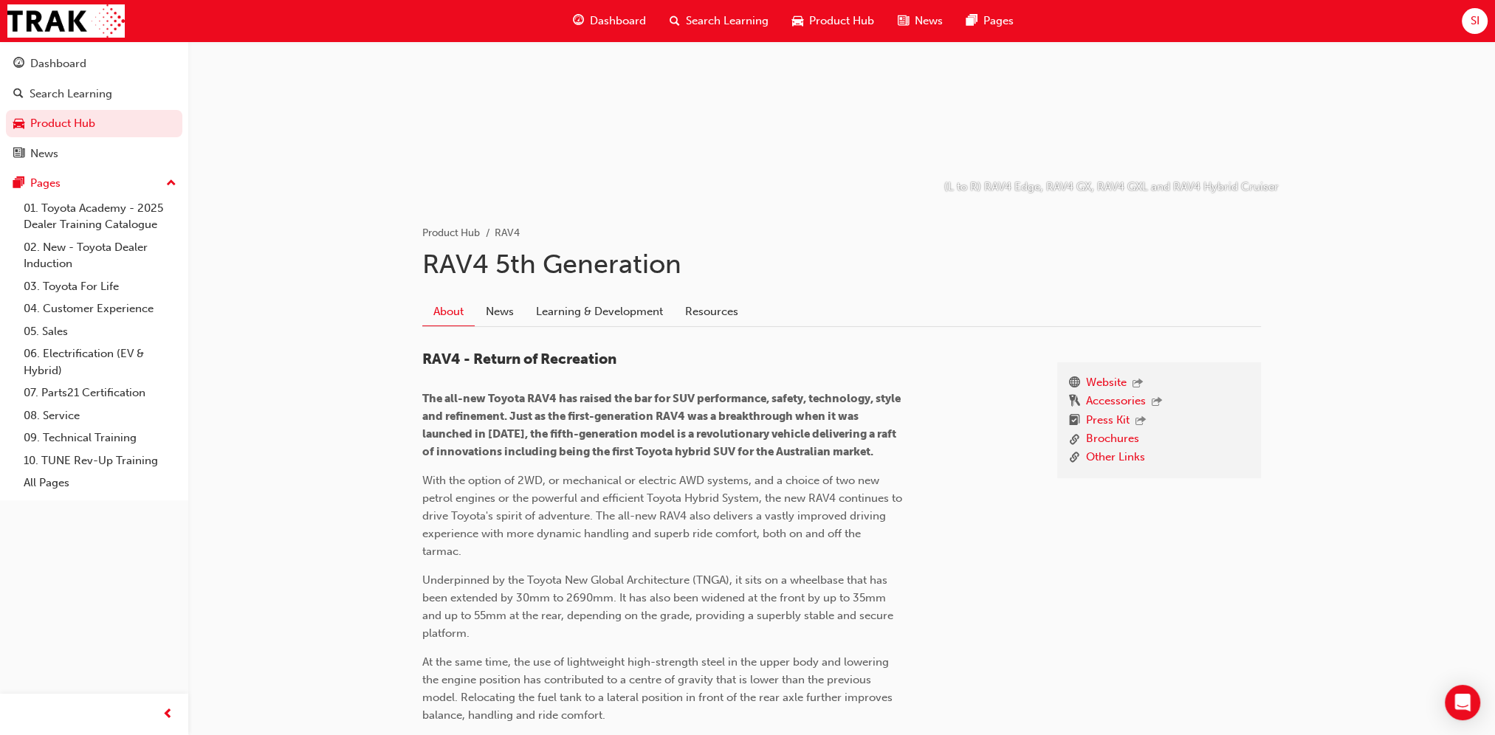
scroll to position [110, 0]
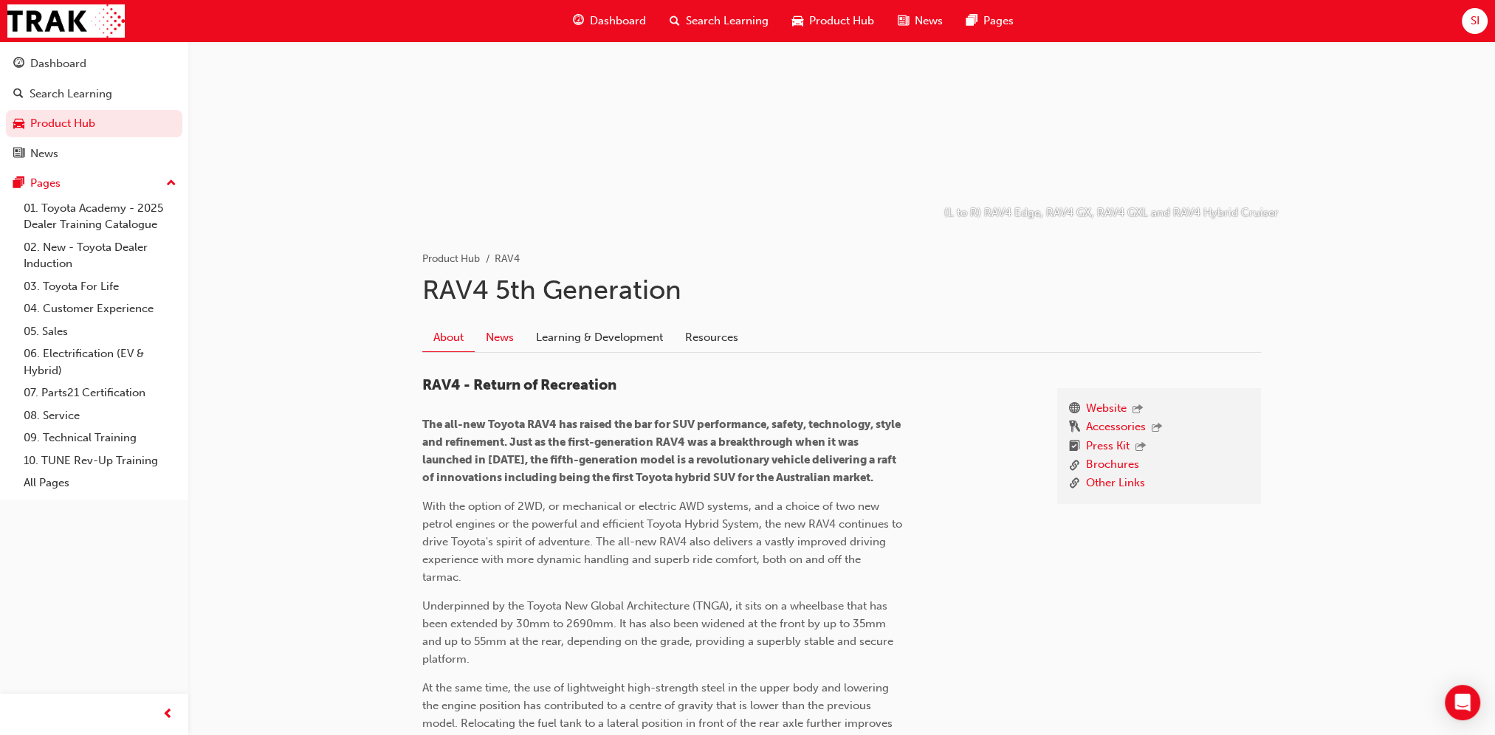
click at [505, 334] on link "News" at bounding box center [500, 337] width 50 height 28
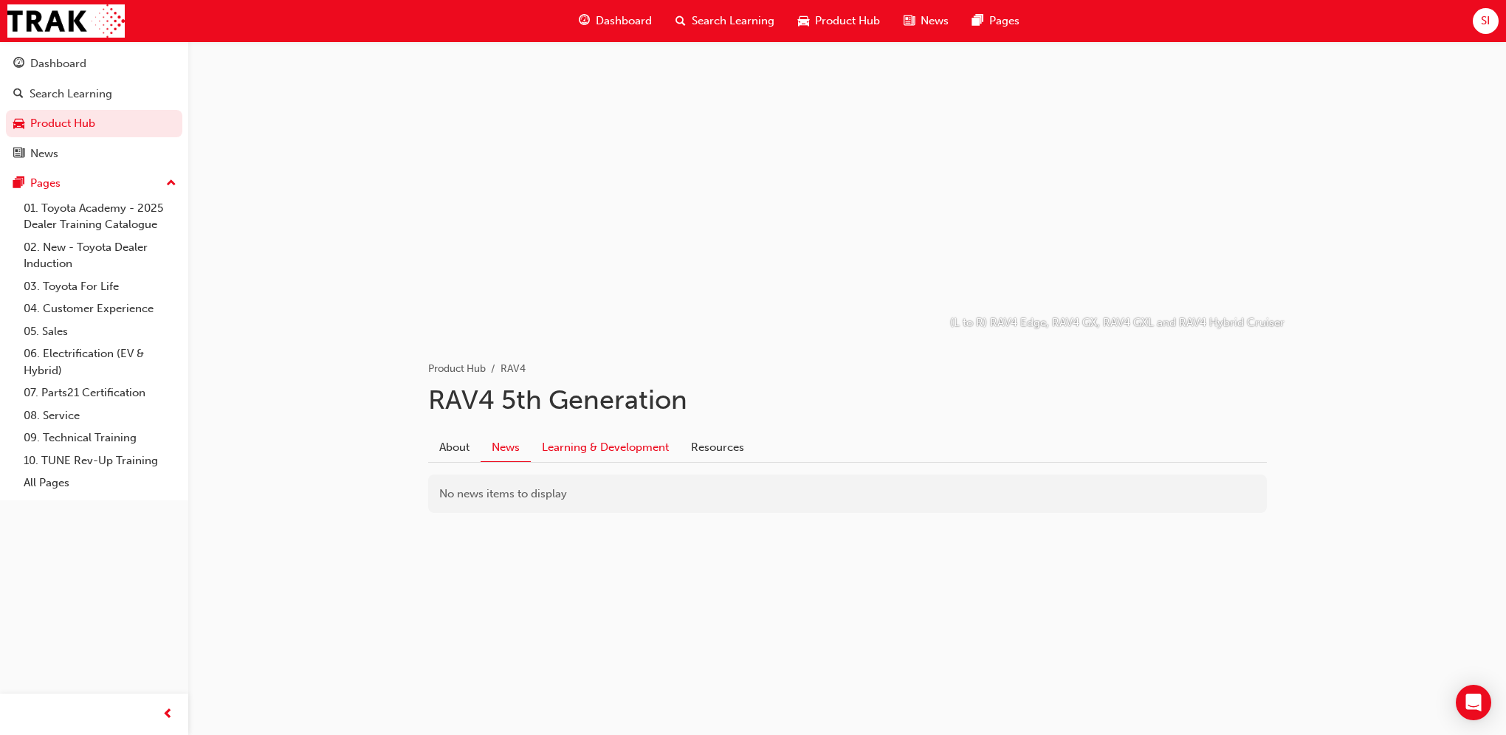
click at [603, 442] on link "Learning & Development" at bounding box center [605, 447] width 149 height 28
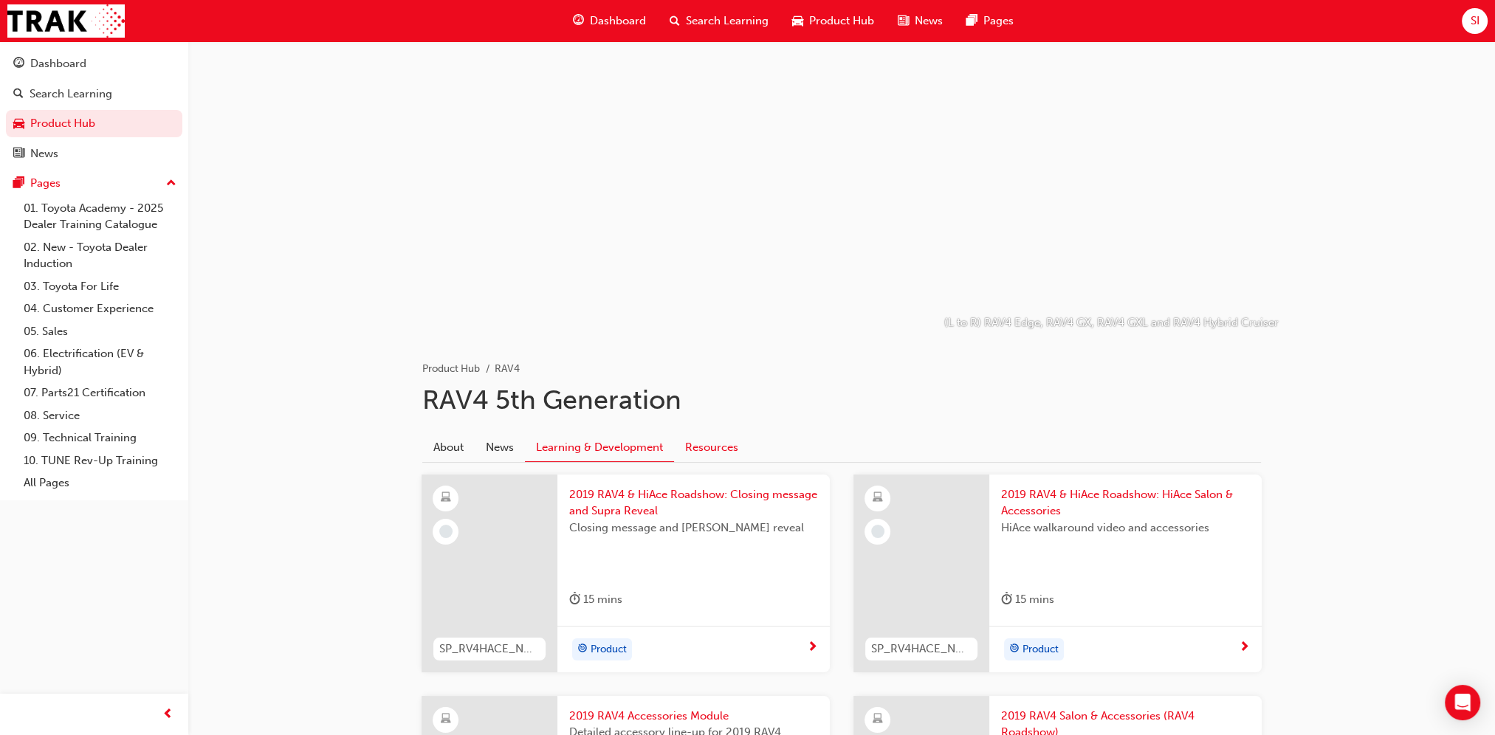
click at [708, 449] on link "Resources" at bounding box center [711, 447] width 75 height 28
click at [52, 162] on div "News" at bounding box center [44, 153] width 28 height 17
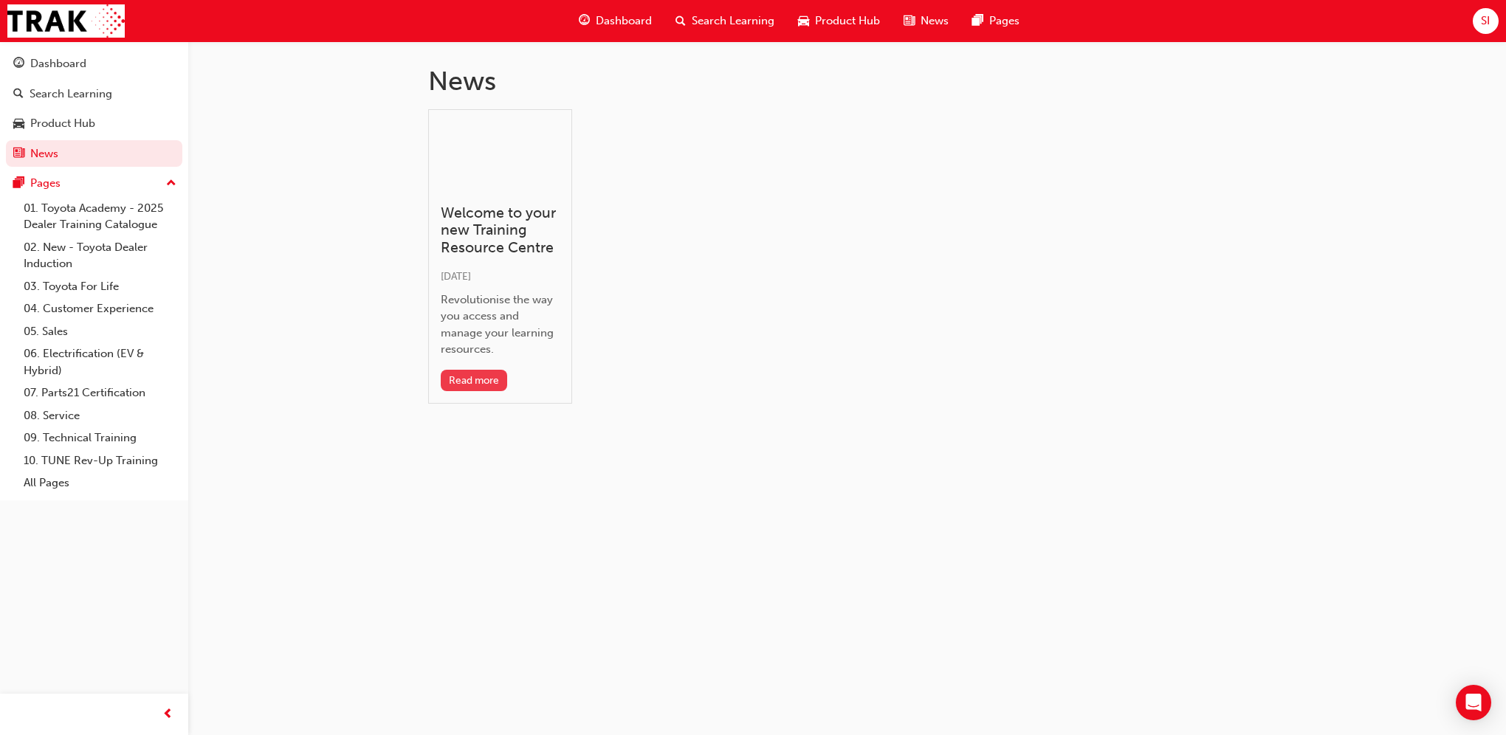
click at [461, 381] on button "Read more" at bounding box center [474, 380] width 67 height 21
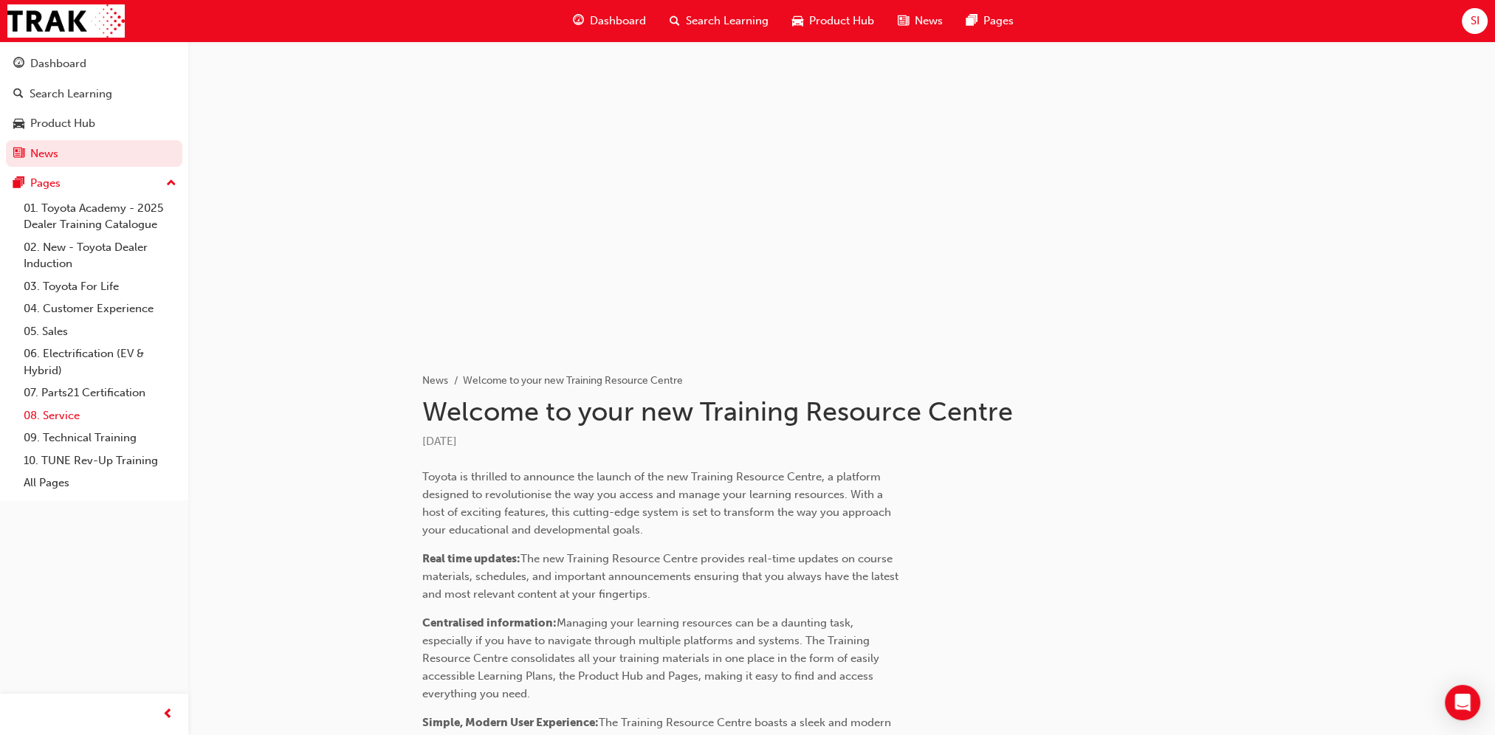
click at [62, 412] on link "08. Service" at bounding box center [100, 416] width 165 height 23
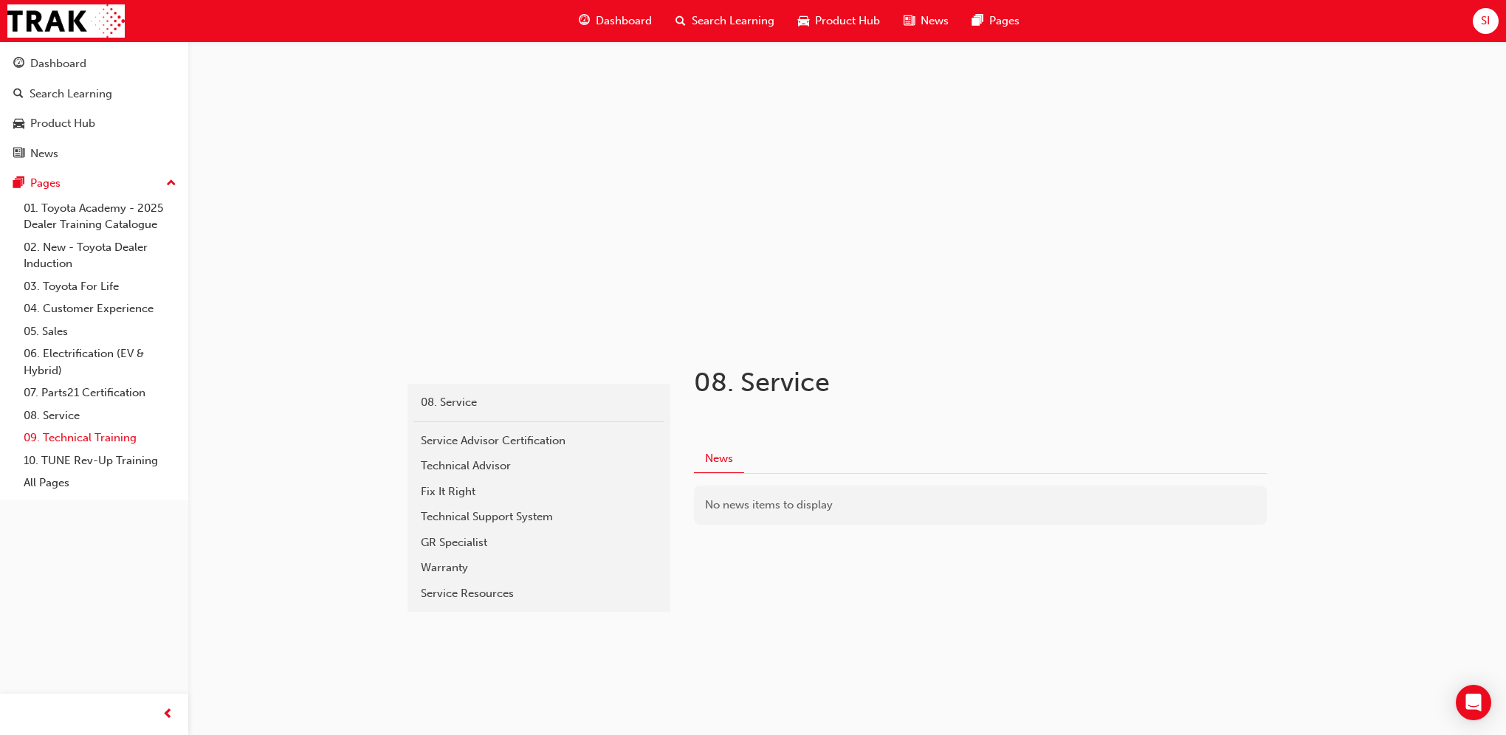
click at [66, 443] on link "09. Technical Training" at bounding box center [100, 438] width 165 height 23
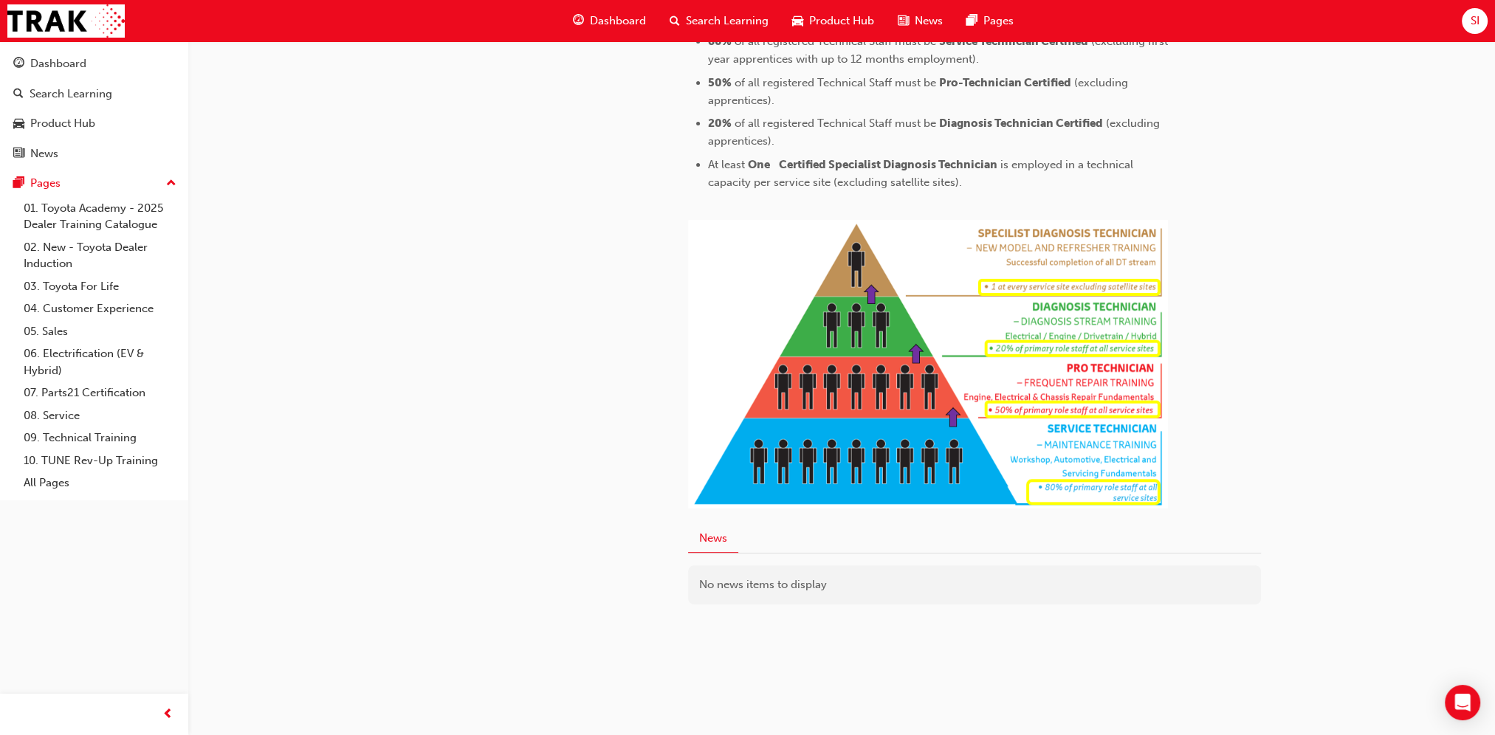
scroll to position [83, 0]
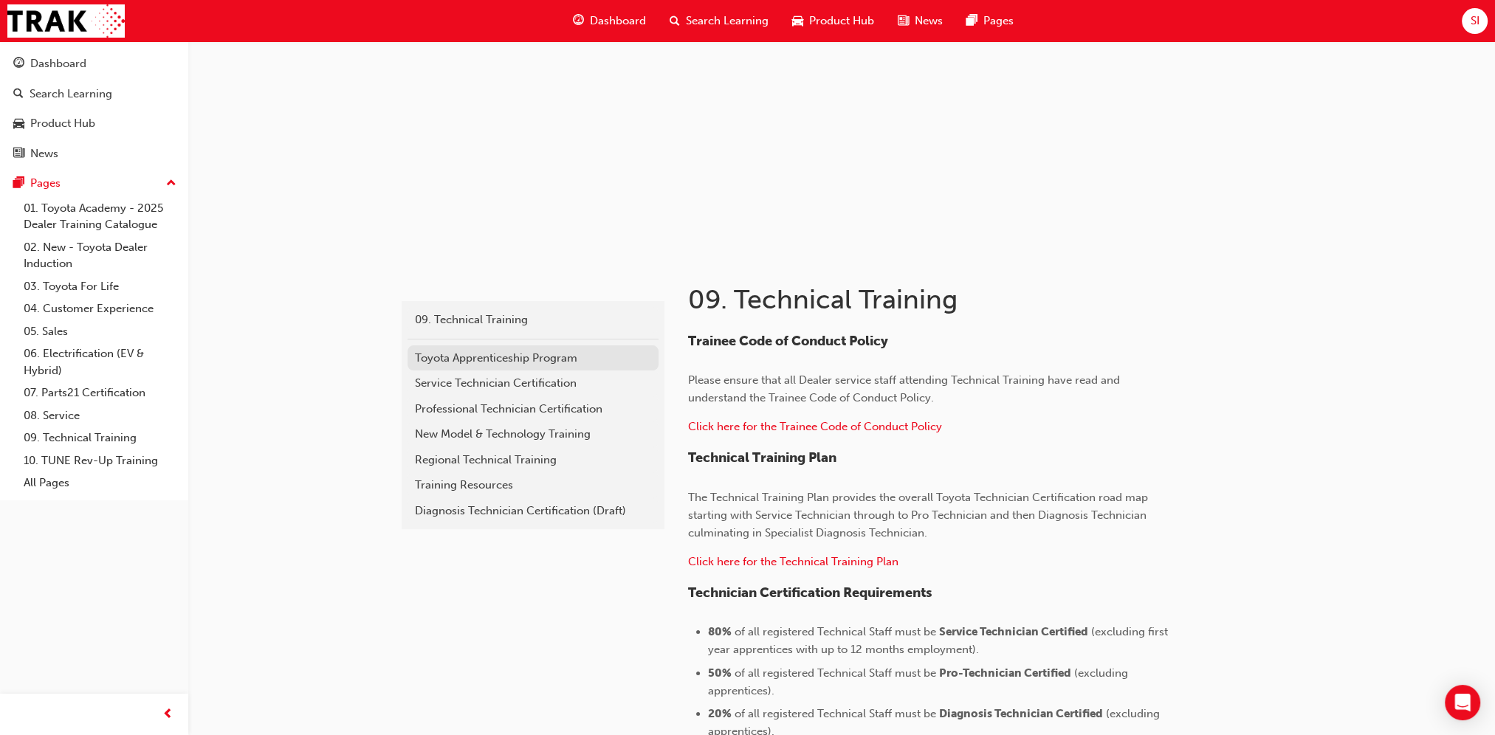
click at [483, 361] on div "Toyota Apprenticeship Program" at bounding box center [533, 358] width 236 height 17
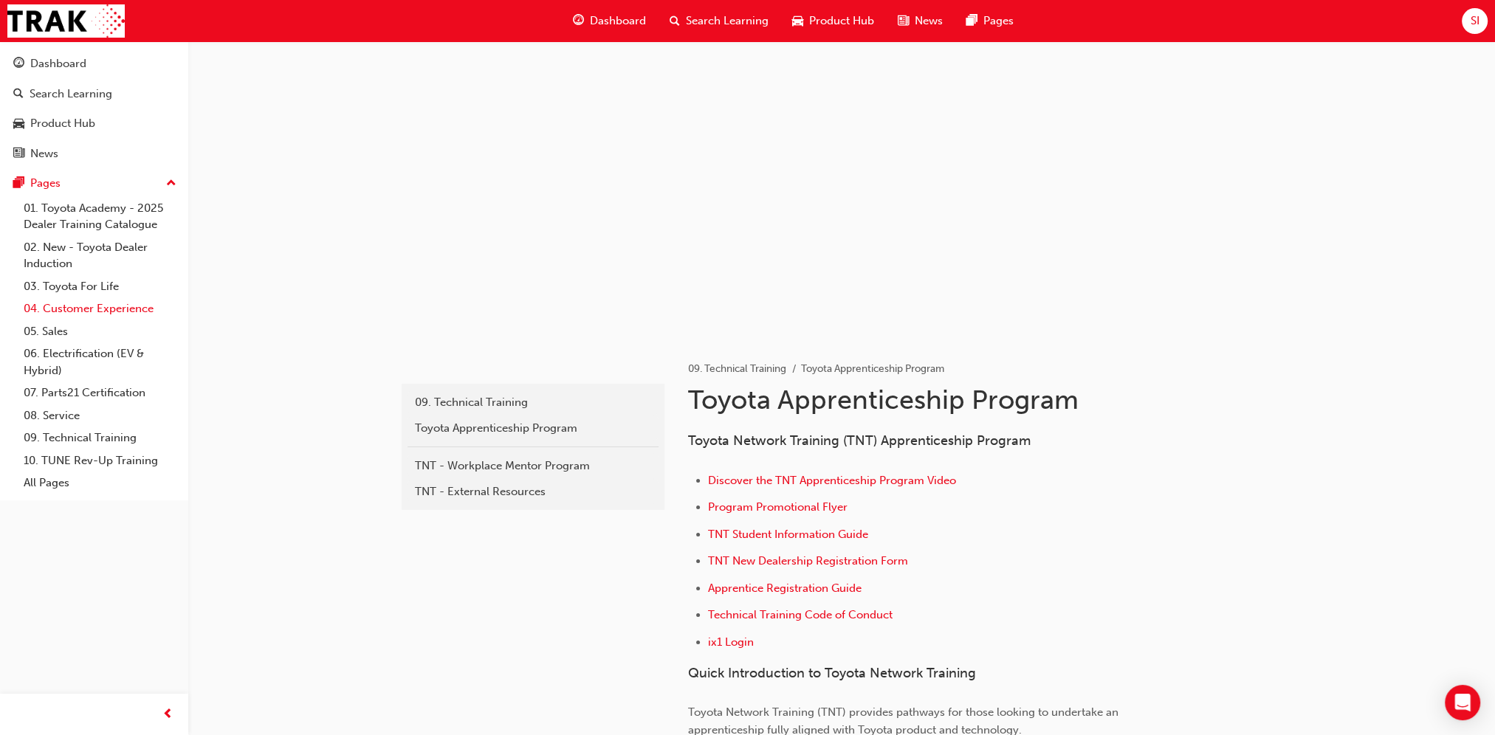
click at [100, 311] on link "04. Customer Experience" at bounding box center [100, 309] width 165 height 23
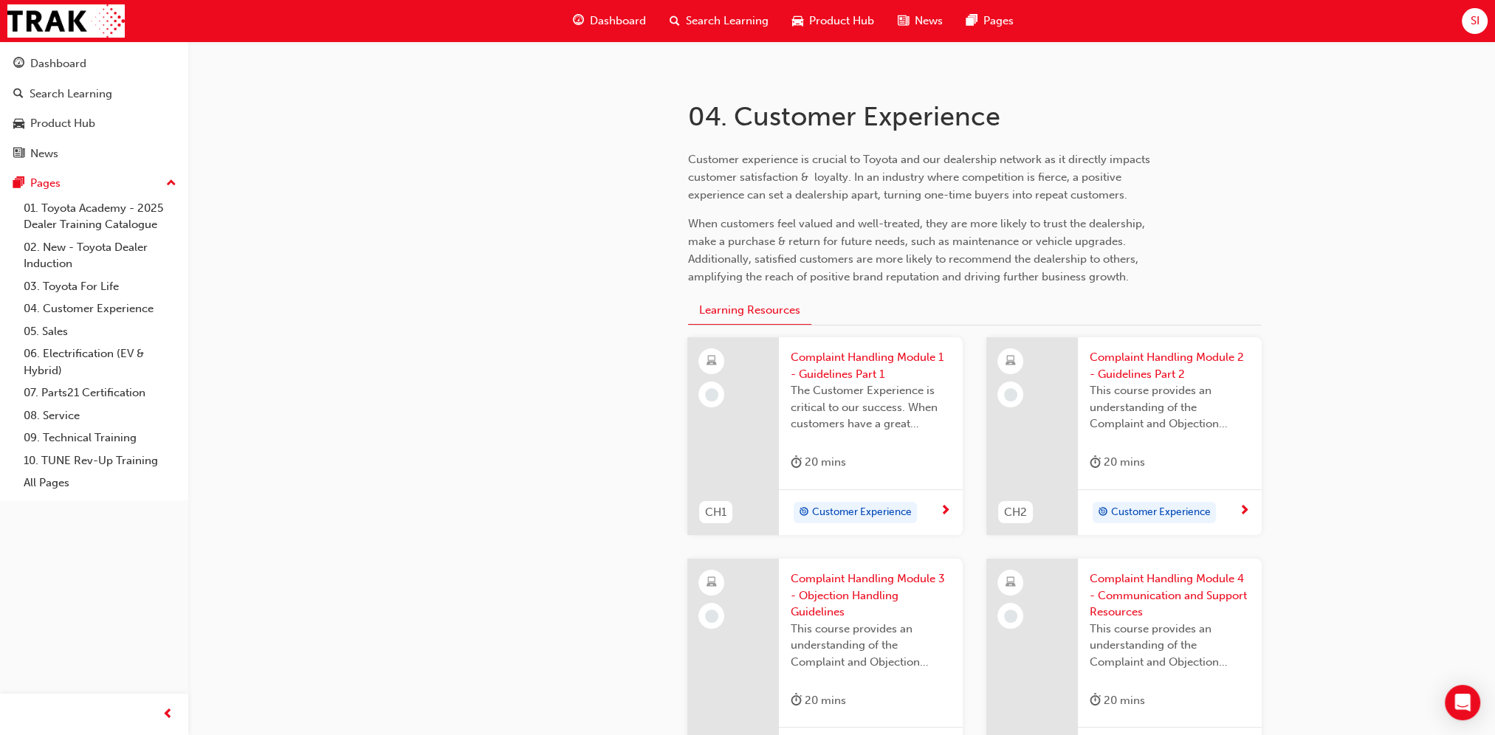
scroll to position [369, 0]
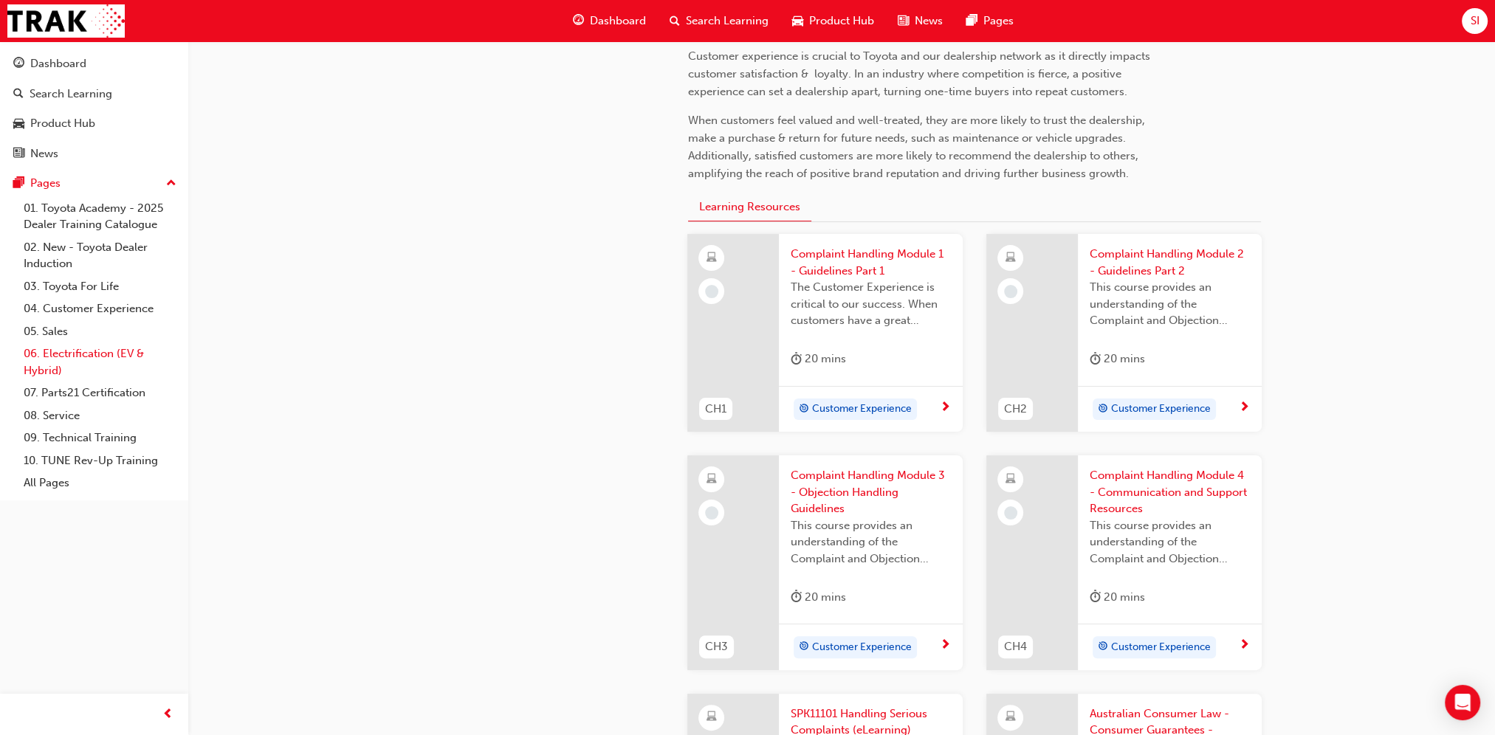
click at [74, 357] on link "06. Electrification (EV & Hybrid)" at bounding box center [100, 362] width 165 height 39
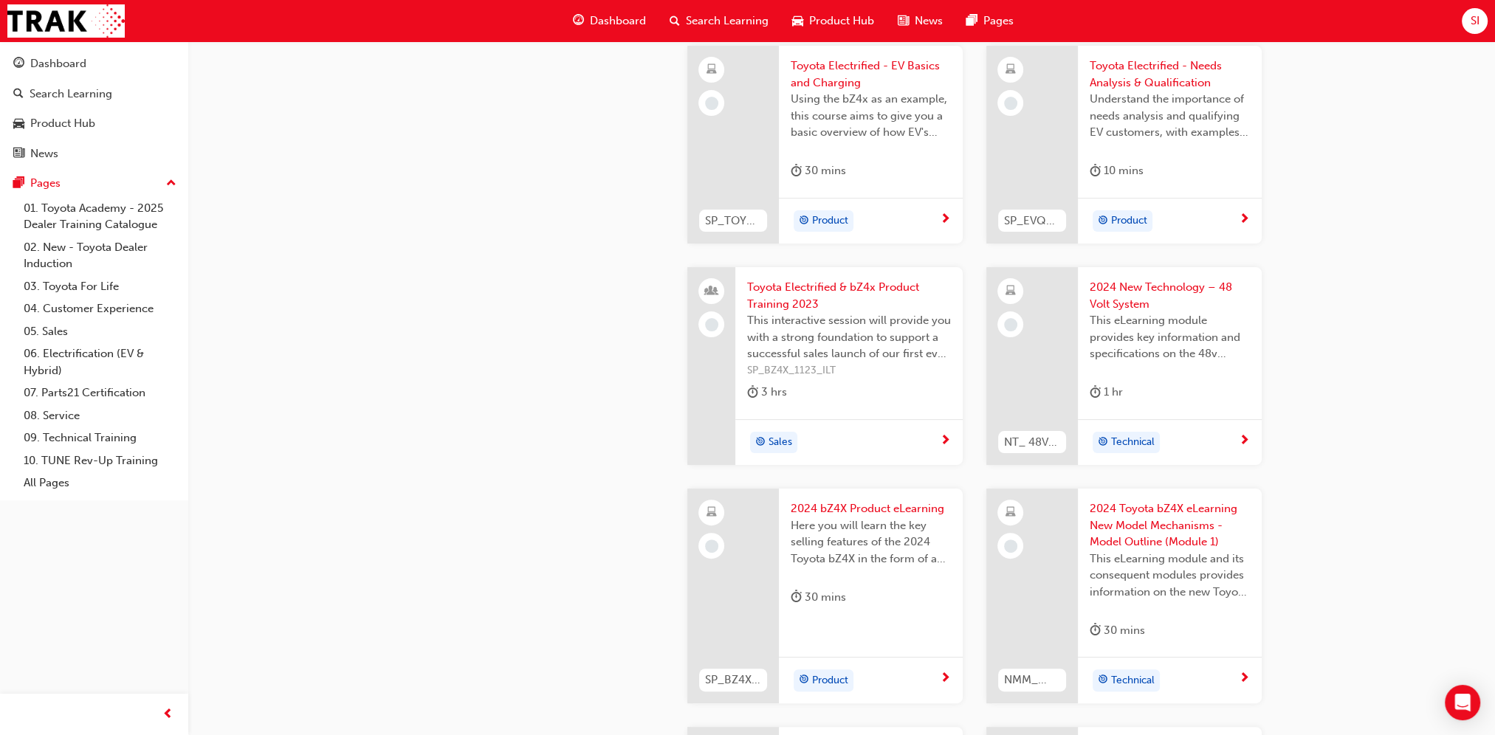
scroll to position [443, 0]
click at [97, 457] on link "10. TUNE Rev-Up Training" at bounding box center [100, 461] width 165 height 23
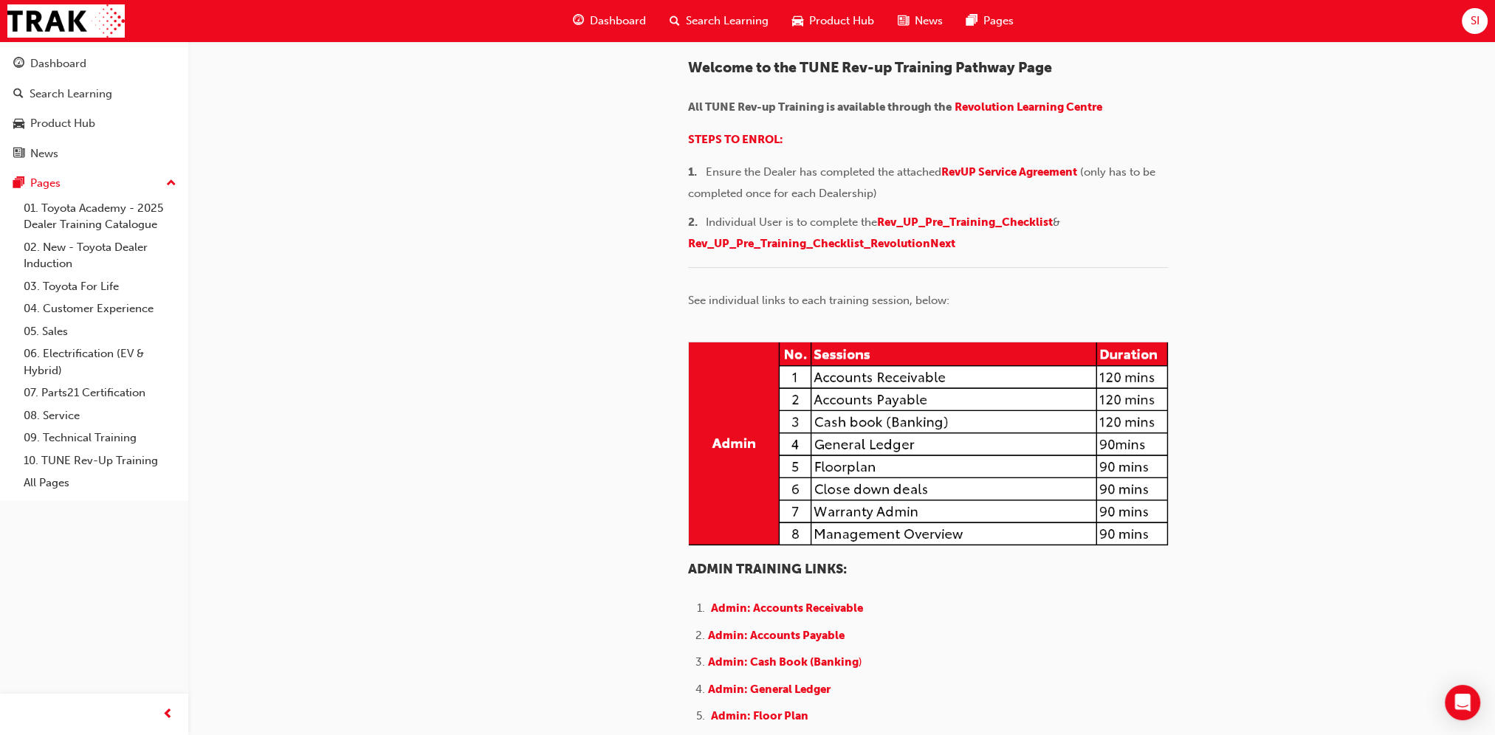
scroll to position [148, 0]
